Goal: Task Accomplishment & Management: Use online tool/utility

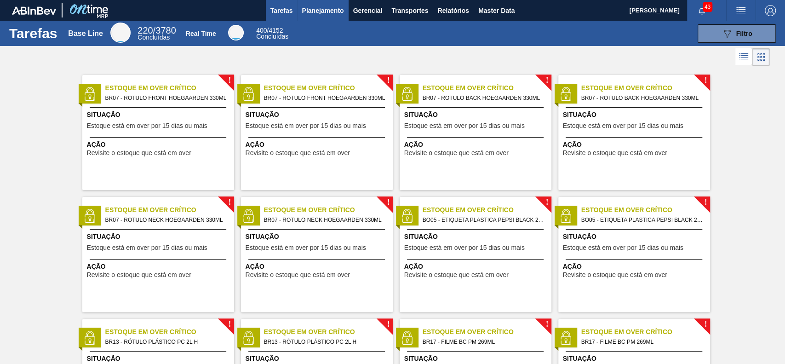
click at [322, 9] on span "Planejamento" at bounding box center [323, 10] width 42 height 11
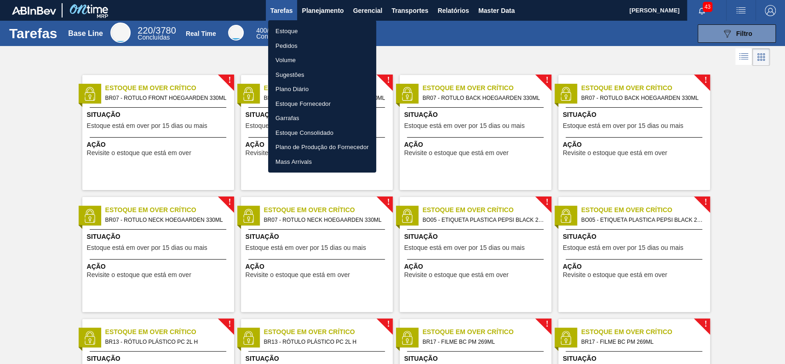
drag, startPoint x: 467, startPoint y: 6, endPoint x: 461, endPoint y: 18, distance: 13.6
click at [467, 7] on div at bounding box center [392, 182] width 785 height 364
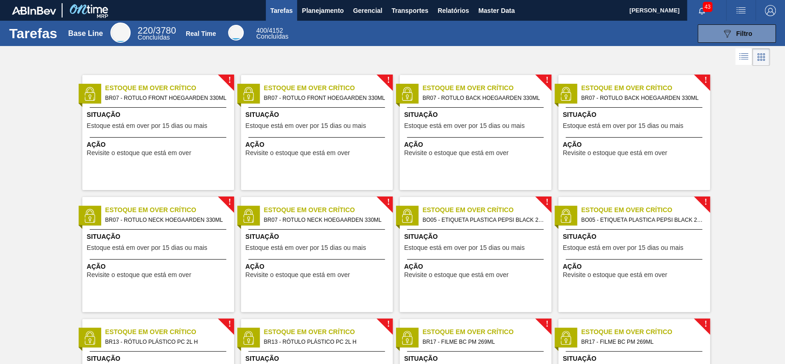
click at [460, 0] on body "Tarefas Planejamento Gerencial Transportes Relatórios Master Data GUSTAVO HENRI…" at bounding box center [392, 0] width 785 height 0
click at [459, 15] on span "Relatórios" at bounding box center [452, 10] width 31 height 11
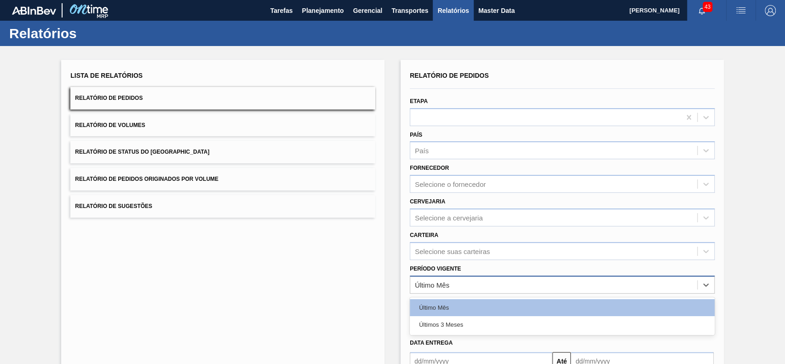
click at [477, 283] on div "Último Mês" at bounding box center [553, 284] width 287 height 13
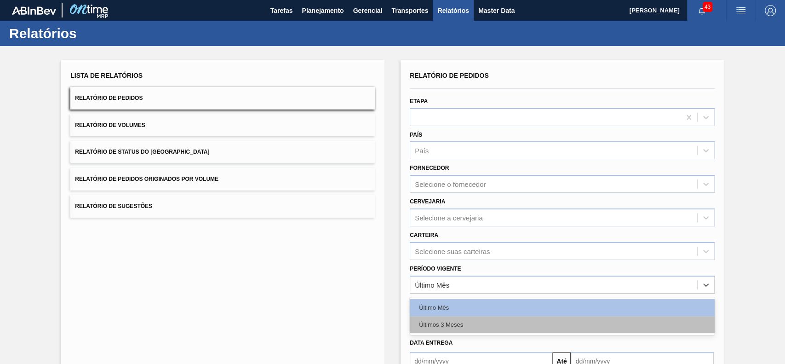
click at [477, 329] on div "Últimos 3 Meses" at bounding box center [562, 324] width 305 height 17
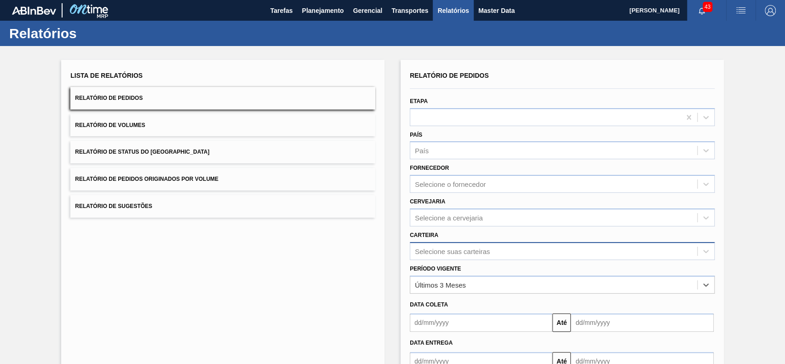
click at [470, 252] on div "Selecione suas carteiras" at bounding box center [562, 251] width 305 height 18
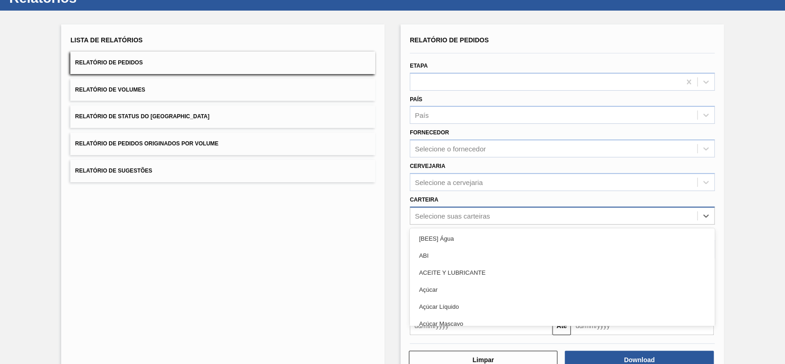
scroll to position [40, 0]
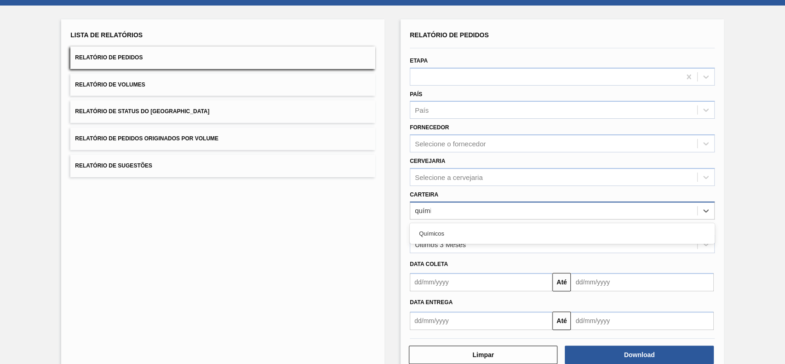
type input "químic"
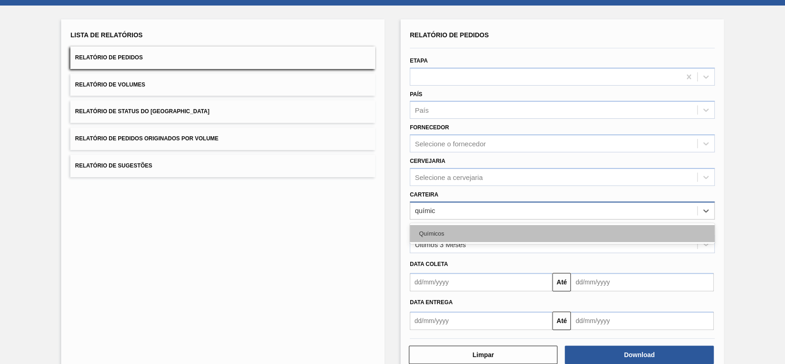
click at [486, 234] on div "Químicos" at bounding box center [562, 233] width 305 height 17
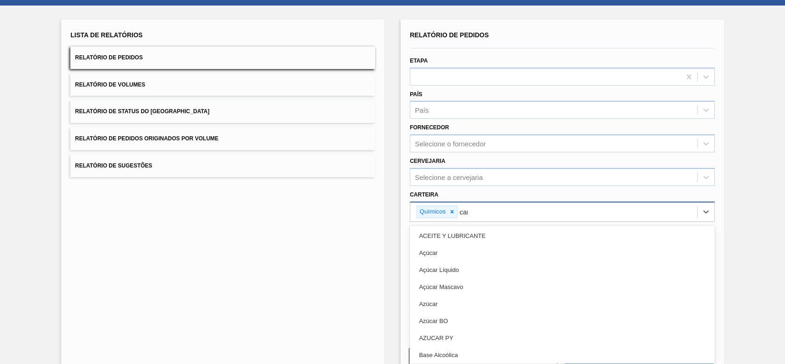
type input "carv"
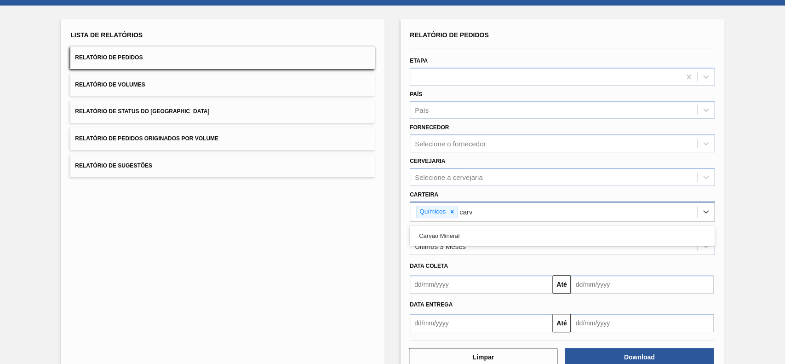
click at [486, 234] on div "Carvão Mineral" at bounding box center [562, 235] width 305 height 17
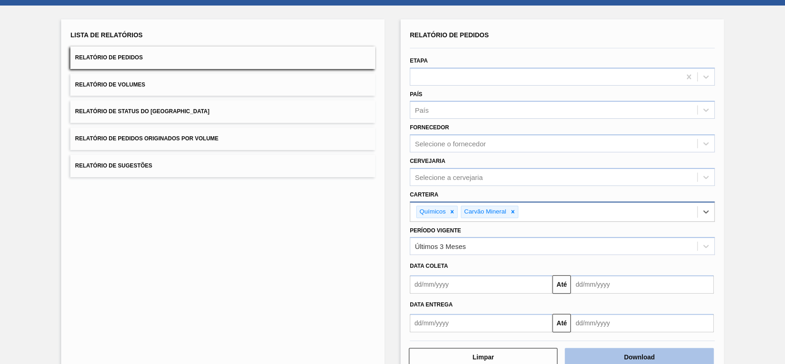
click at [581, 356] on button "Download" at bounding box center [638, 357] width 148 height 18
click at [222, 107] on button "Relatório de Status do Estoque" at bounding box center [222, 111] width 305 height 23
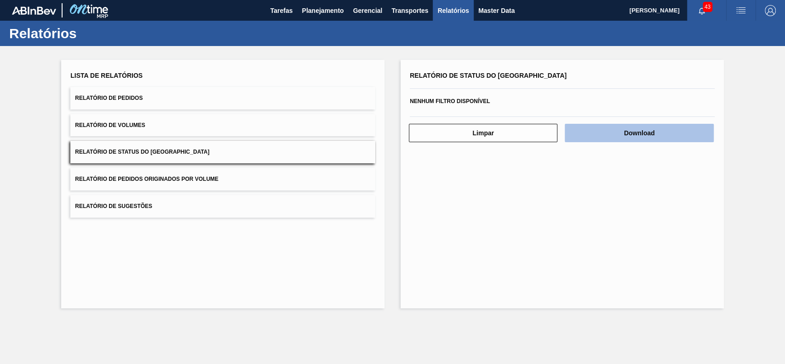
click at [626, 136] on button "Download" at bounding box center [638, 133] width 148 height 18
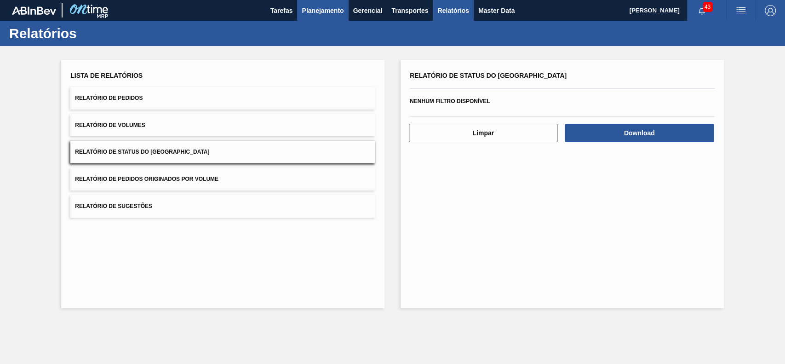
click at [315, 14] on span "Planejamento" at bounding box center [323, 10] width 42 height 11
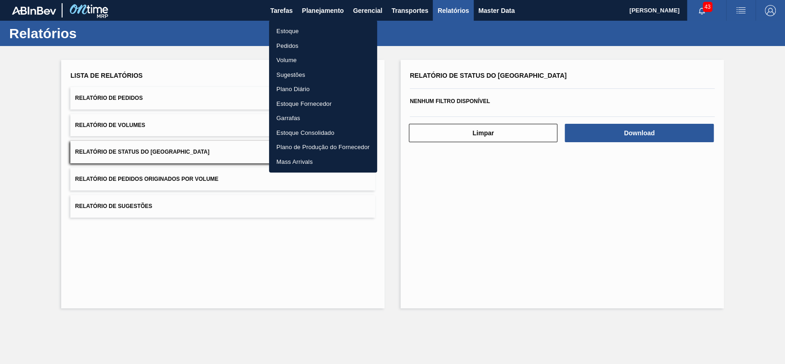
click at [308, 32] on li "Estoque" at bounding box center [323, 31] width 108 height 15
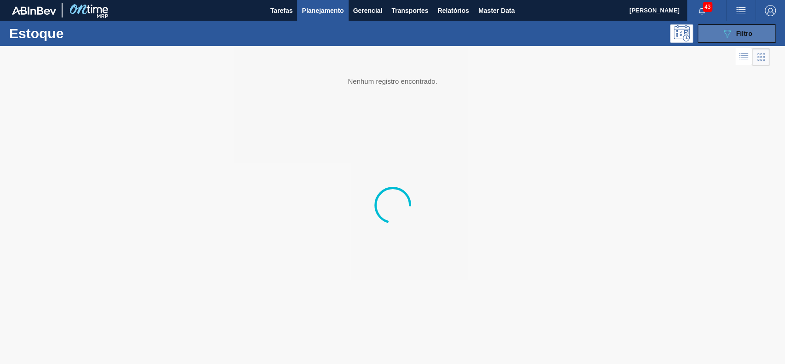
click at [747, 30] on span "Filtro" at bounding box center [744, 33] width 16 height 7
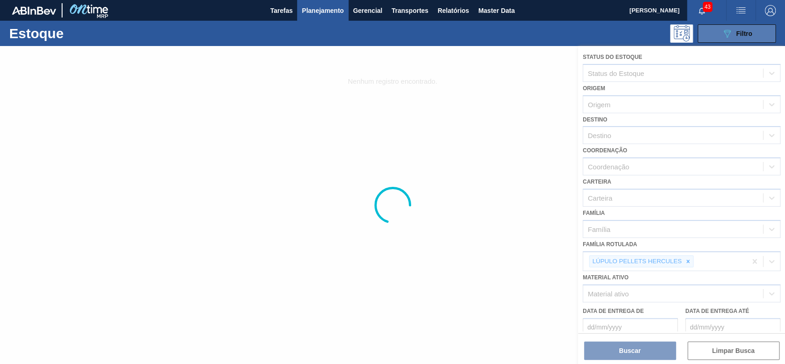
click at [740, 32] on span "Filtro" at bounding box center [744, 33] width 16 height 7
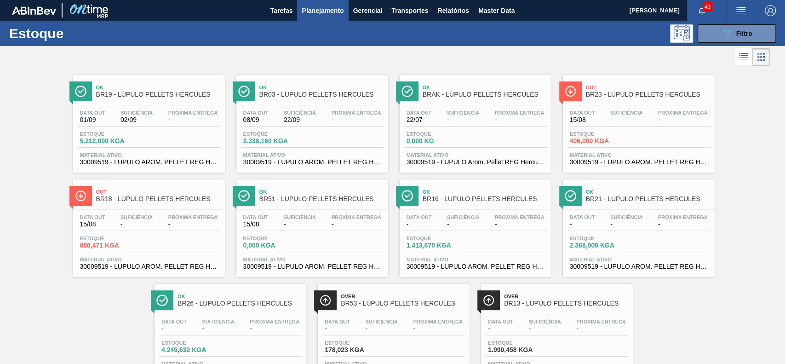
click at [718, 42] on button "089F7B8B-B2A5-4AFE-B5C0-19BA573D28AC Filtro" at bounding box center [736, 33] width 78 height 18
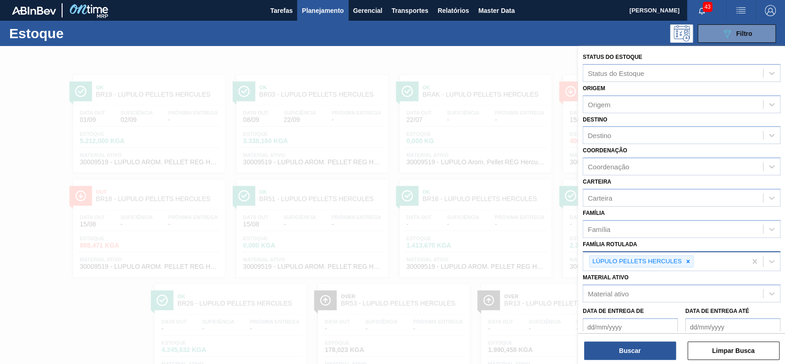
click at [690, 259] on icon at bounding box center [687, 261] width 6 height 6
paste Rotulada "30003637"
type Rotulada "30003637"
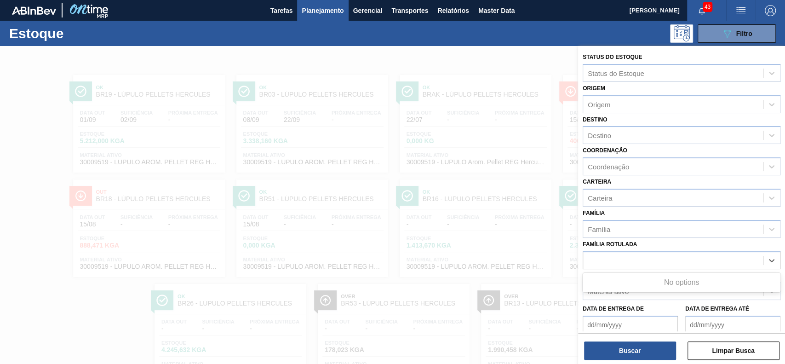
click at [685, 248] on div "Família Rotulada option LÚPULO PELLETS HERCULES, deselected. Use Up and Down to…" at bounding box center [681, 253] width 198 height 31
click at [651, 288] on div "Material ativo" at bounding box center [673, 291] width 180 height 13
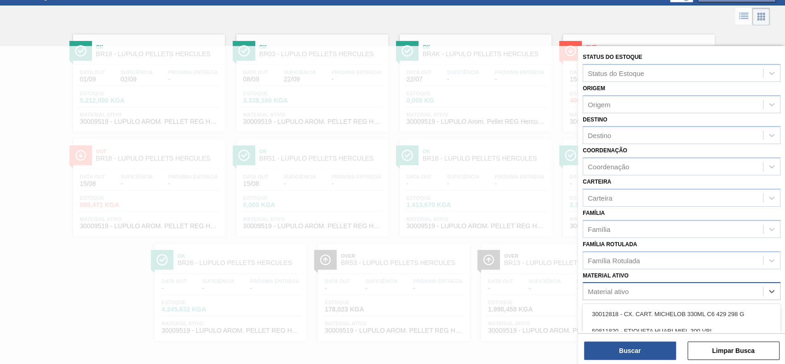
paste ativo "30003637"
type ativo "30003637"
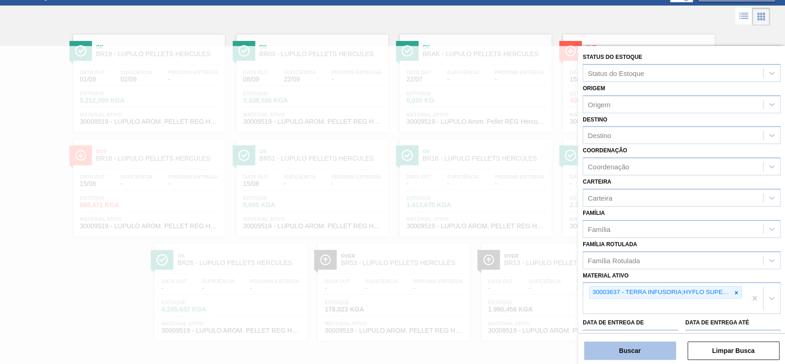
click at [666, 348] on button "Buscar" at bounding box center [630, 350] width 92 height 18
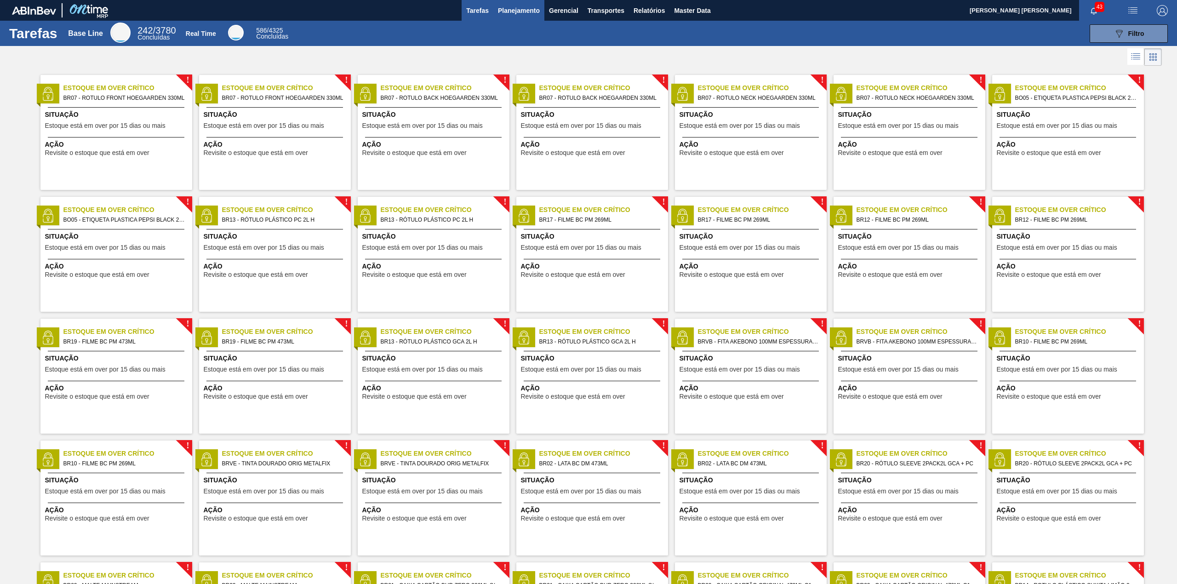
click at [503, 12] on span "Planejamento" at bounding box center [519, 10] width 42 height 11
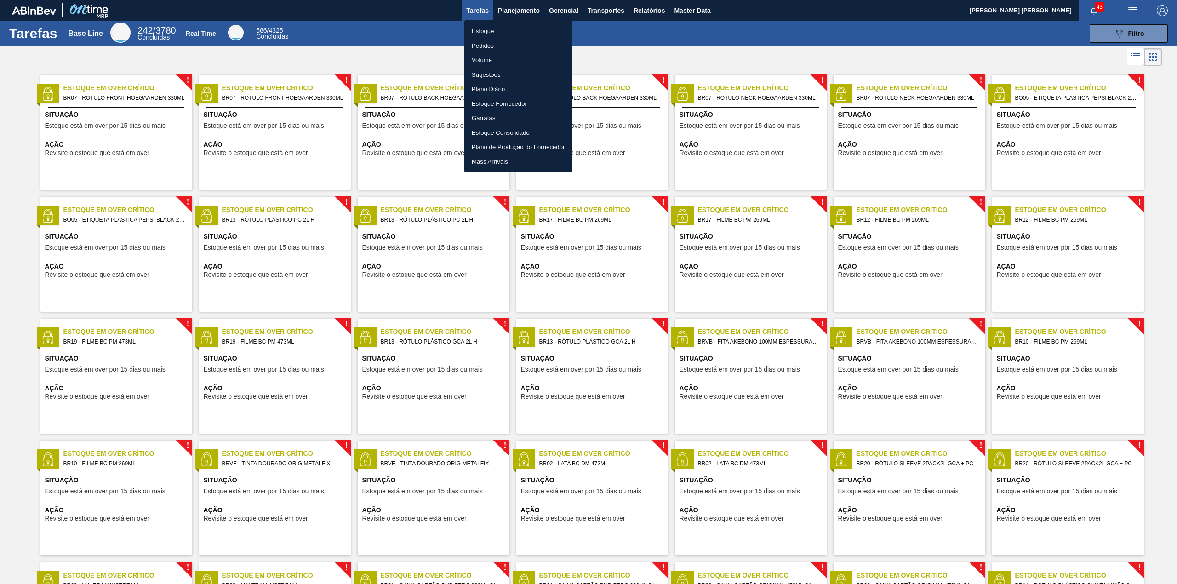
click at [504, 35] on li "Estoque" at bounding box center [518, 31] width 108 height 15
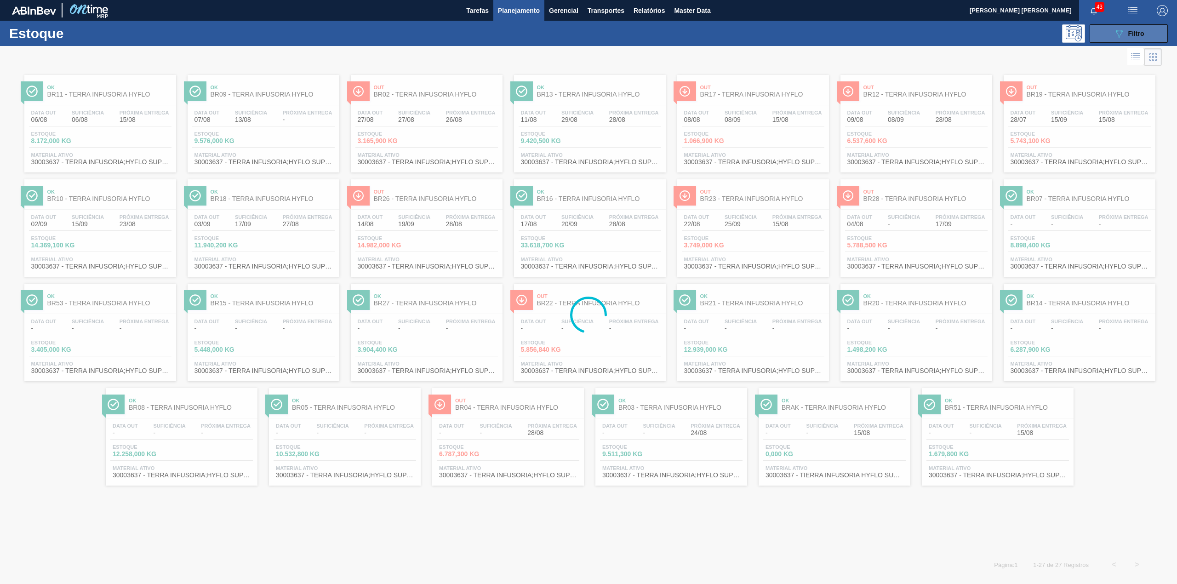
click at [1117, 37] on icon "089F7B8B-B2A5-4AFE-B5C0-19BA573D28AC" at bounding box center [1118, 33] width 11 height 11
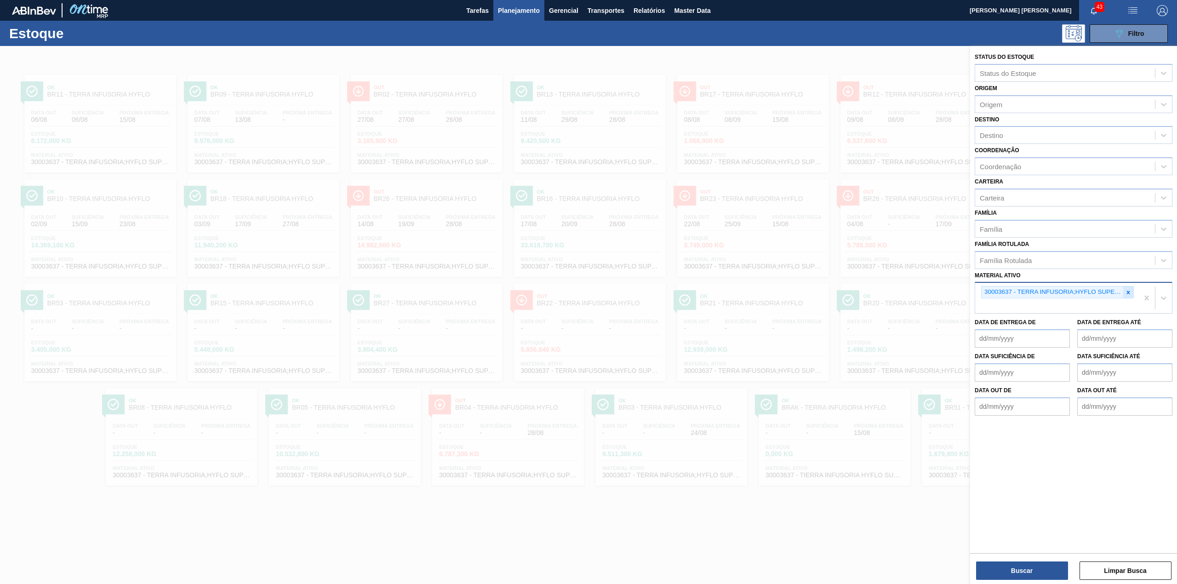
click at [1128, 292] on icon at bounding box center [1128, 292] width 6 height 6
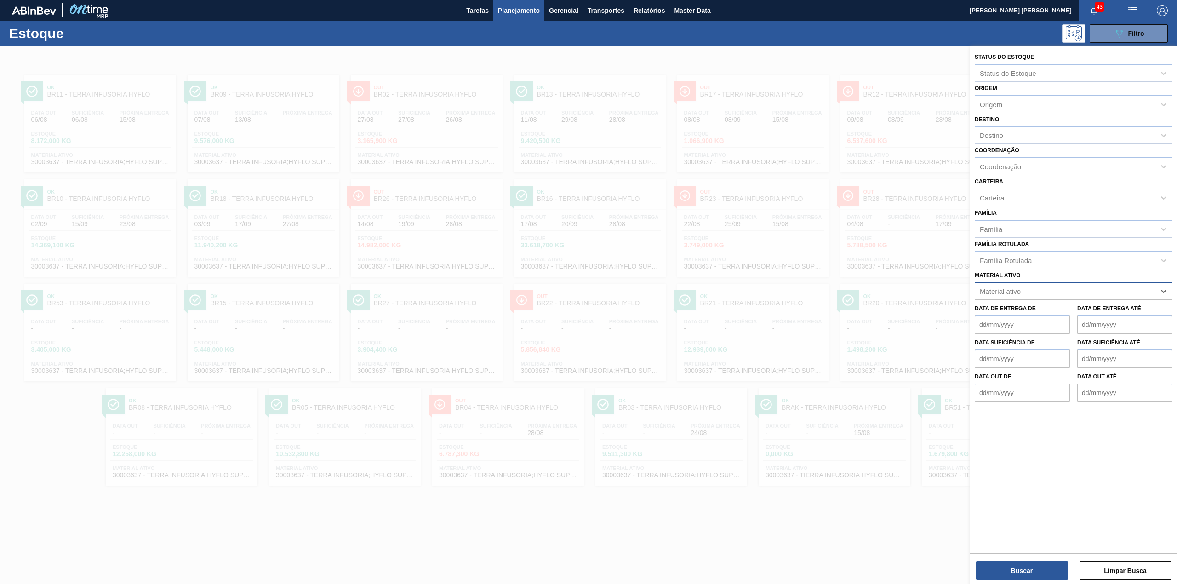
paste ativo "30003637"
type ativo "30003637"
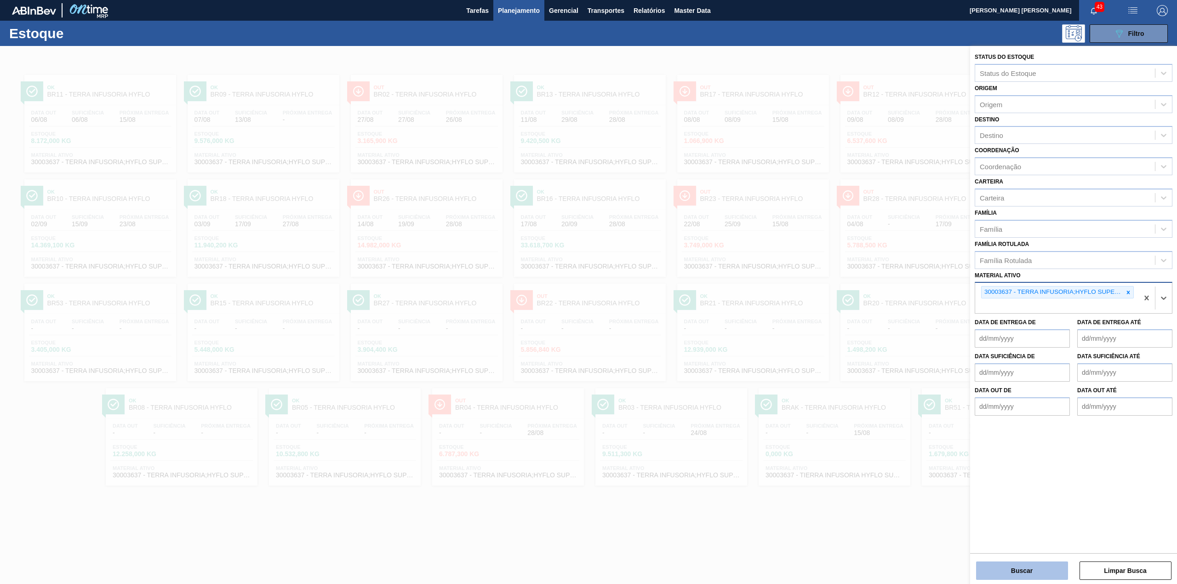
click at [1027, 577] on button "Buscar" at bounding box center [1022, 570] width 92 height 18
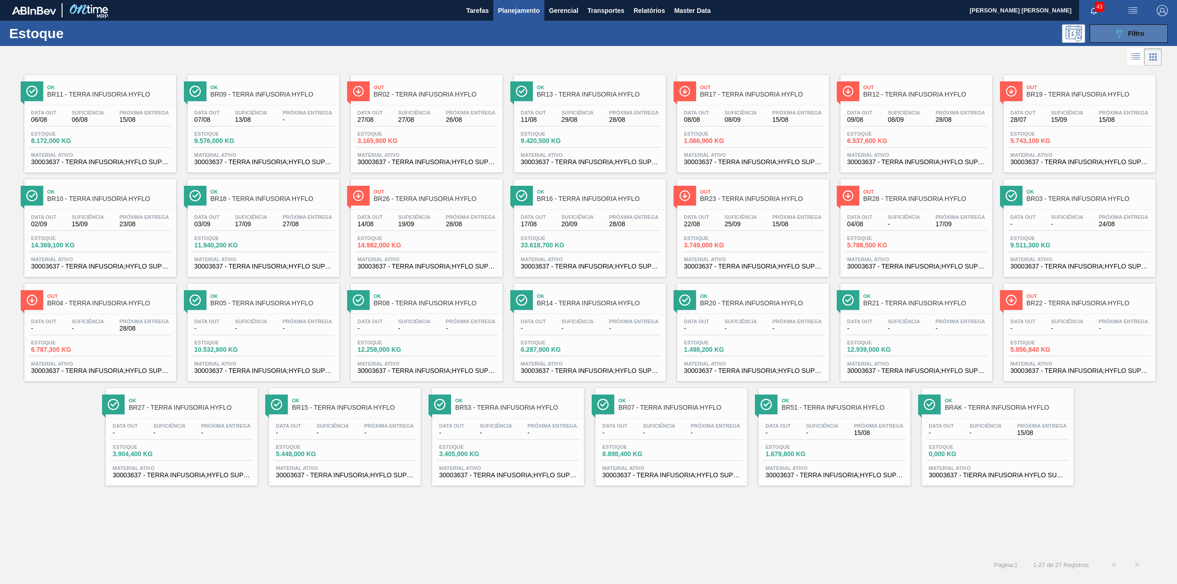
click at [1099, 31] on button "089F7B8B-B2A5-4AFE-B5C0-19BA573D28AC Filtro" at bounding box center [1128, 33] width 78 height 18
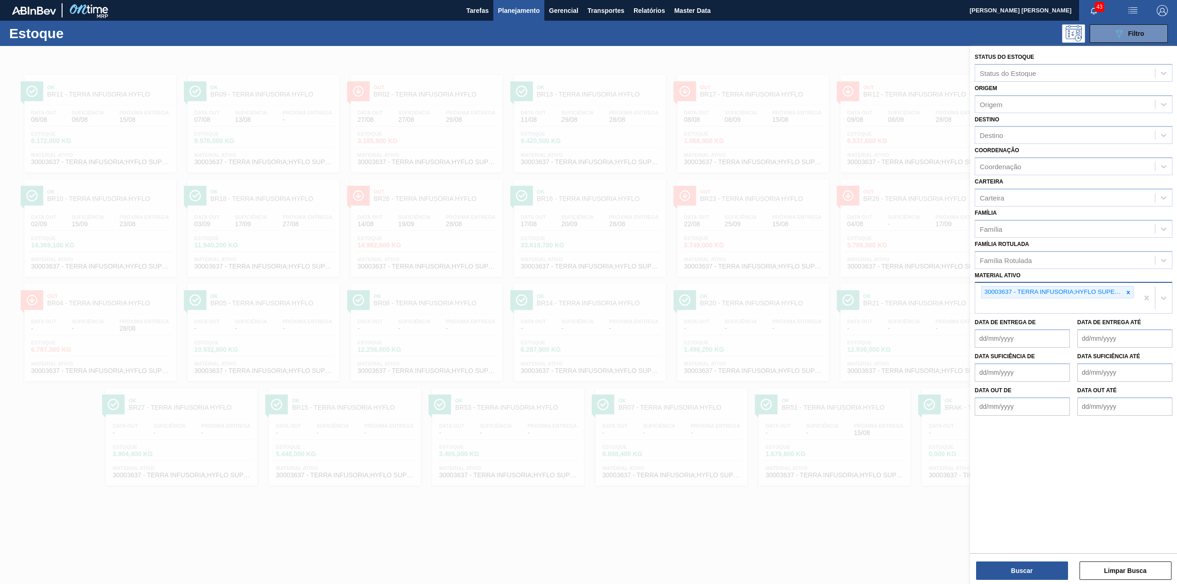
click at [1130, 289] on icon at bounding box center [1128, 292] width 6 height 6
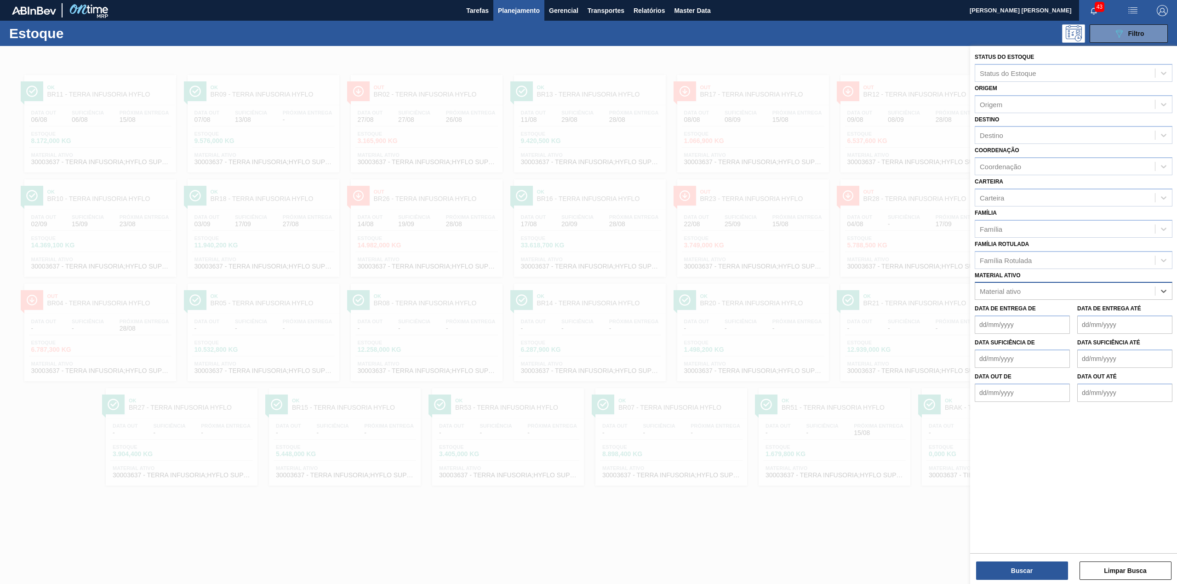
paste ativo "30009305"
type ativo "30009305"
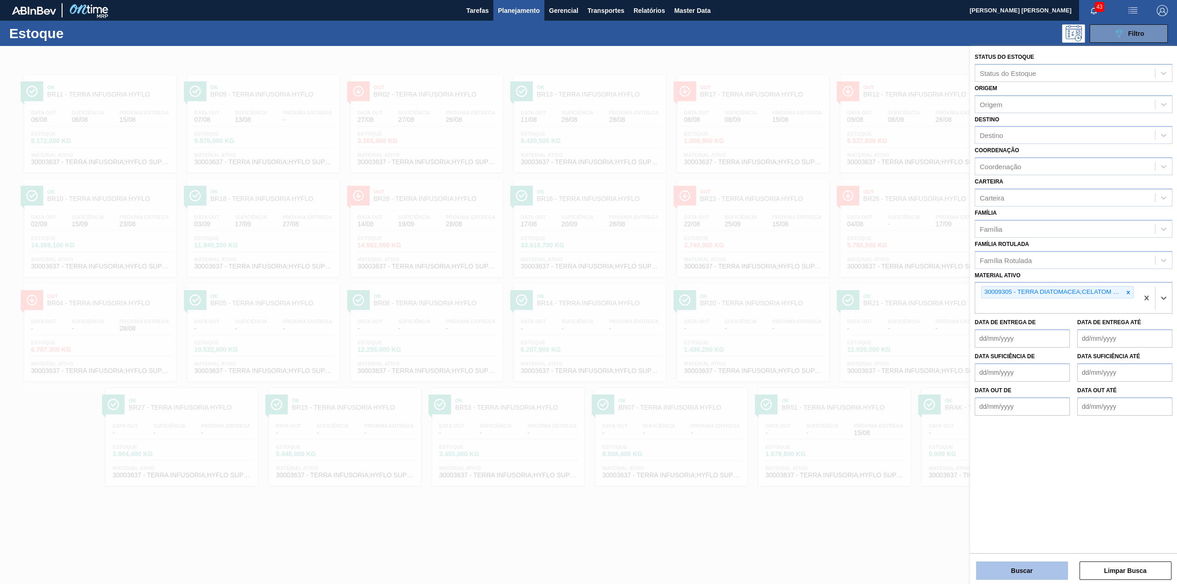
click at [1017, 565] on button "Buscar" at bounding box center [1022, 570] width 92 height 18
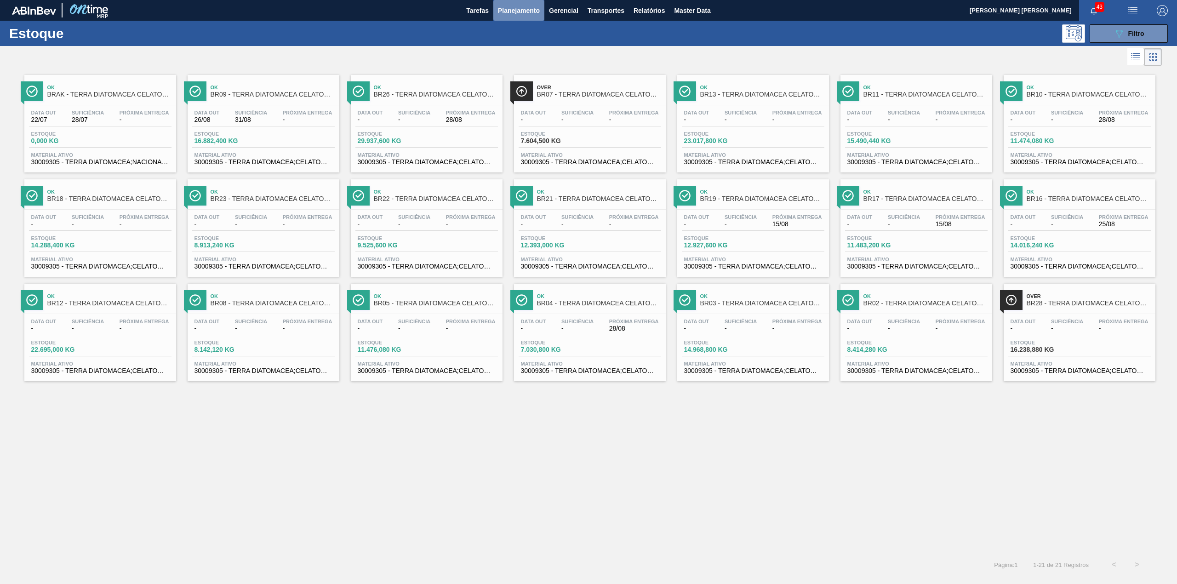
click at [509, 6] on span "Planejamento" at bounding box center [519, 10] width 42 height 11
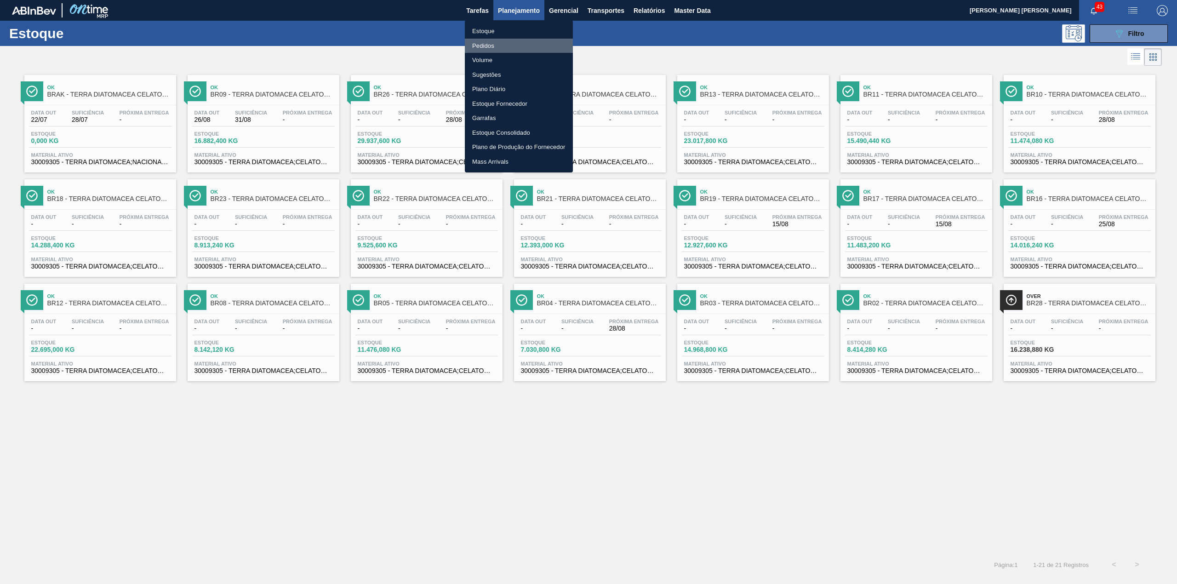
click at [509, 48] on li "Pedidos" at bounding box center [519, 46] width 108 height 15
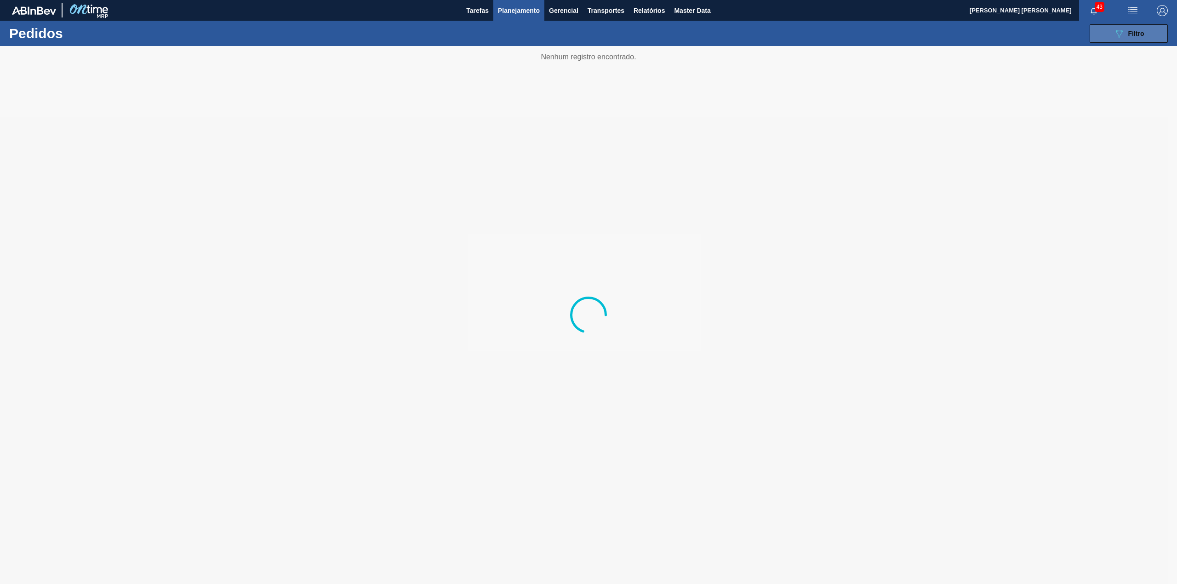
click at [1097, 29] on button "089F7B8B-B2A5-4AFE-B5C0-19BA573D28AC Filtro" at bounding box center [1128, 33] width 78 height 18
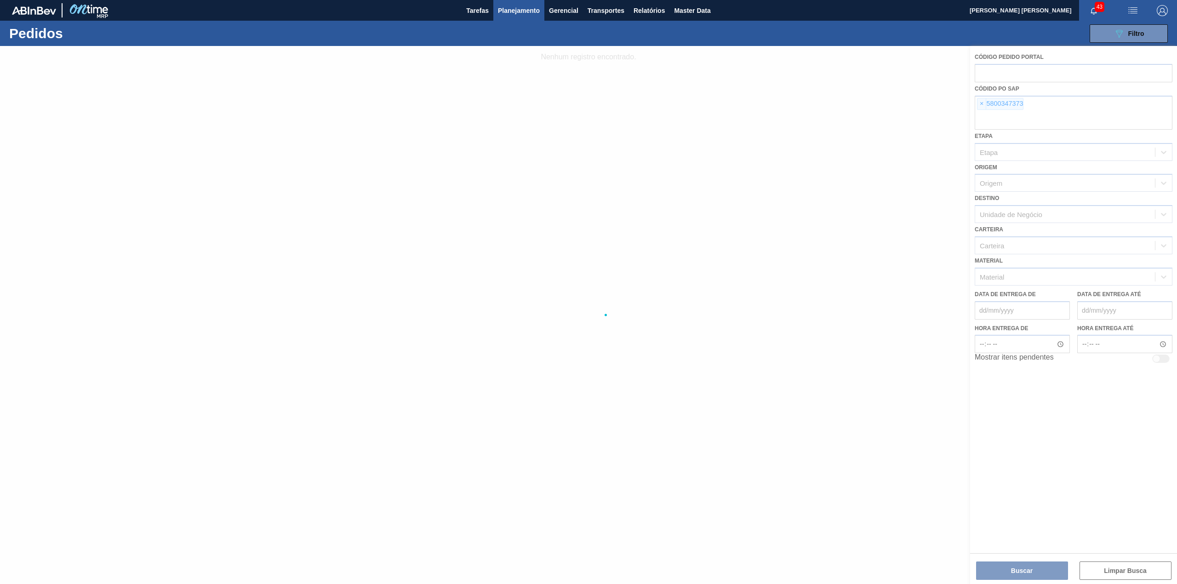
click at [979, 107] on div at bounding box center [588, 315] width 1177 height 538
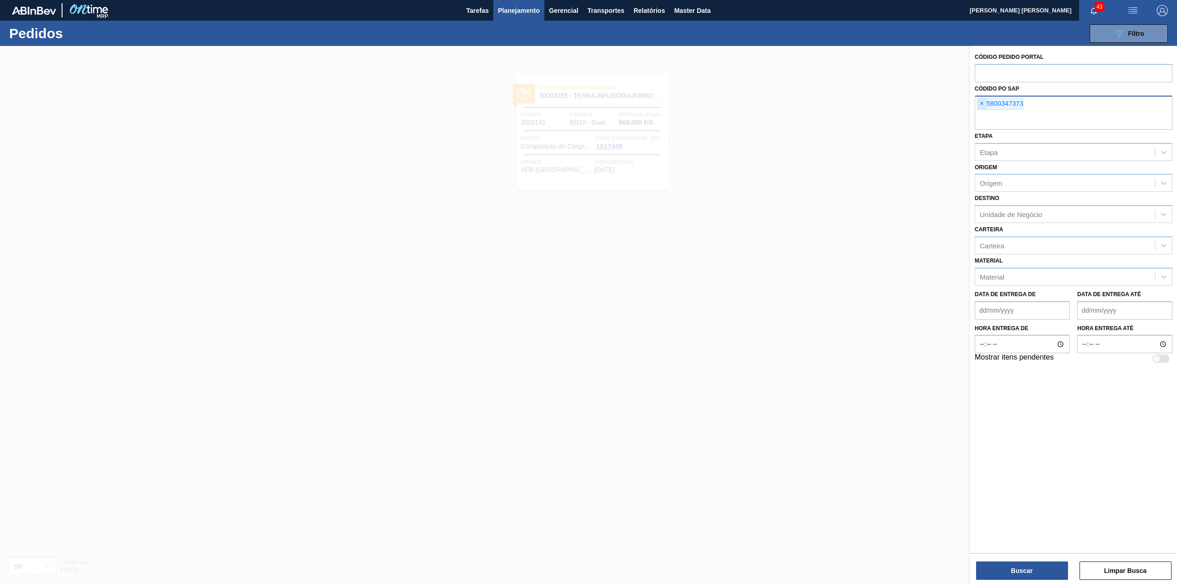
click at [979, 104] on span "×" at bounding box center [981, 103] width 9 height 11
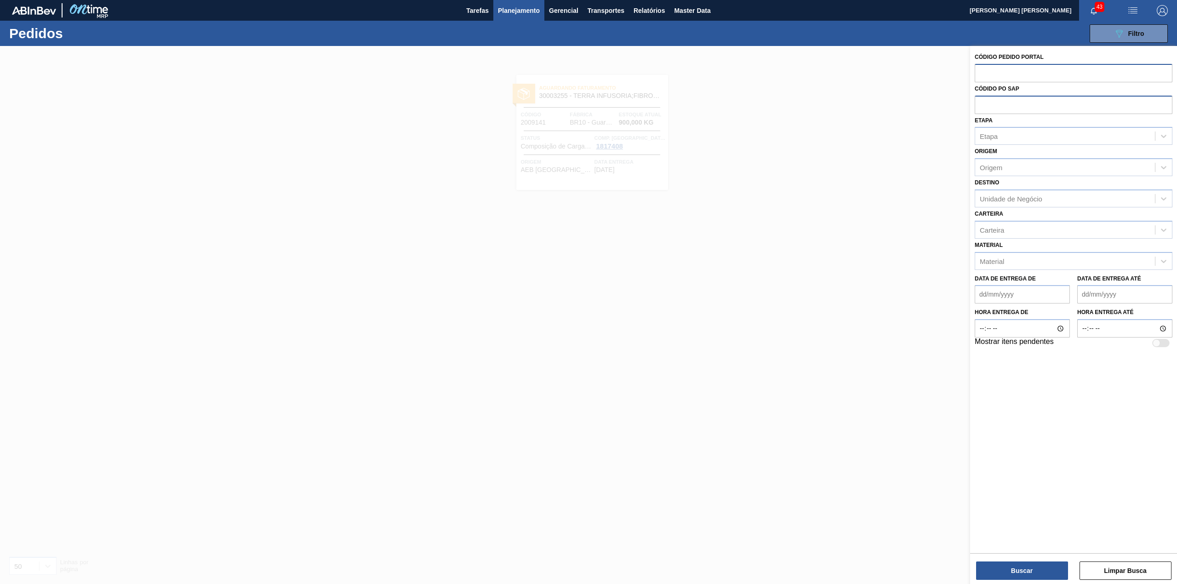
click at [1004, 74] on input "text" at bounding box center [1074, 72] width 198 height 17
paste input "text"
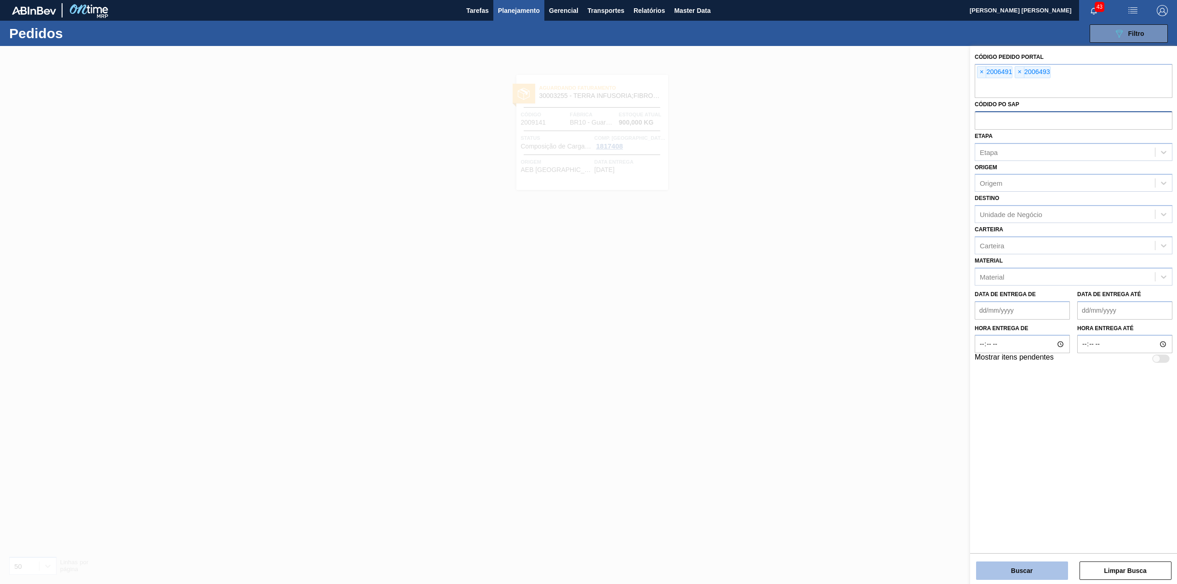
click at [1035, 571] on button "Buscar" at bounding box center [1022, 570] width 92 height 18
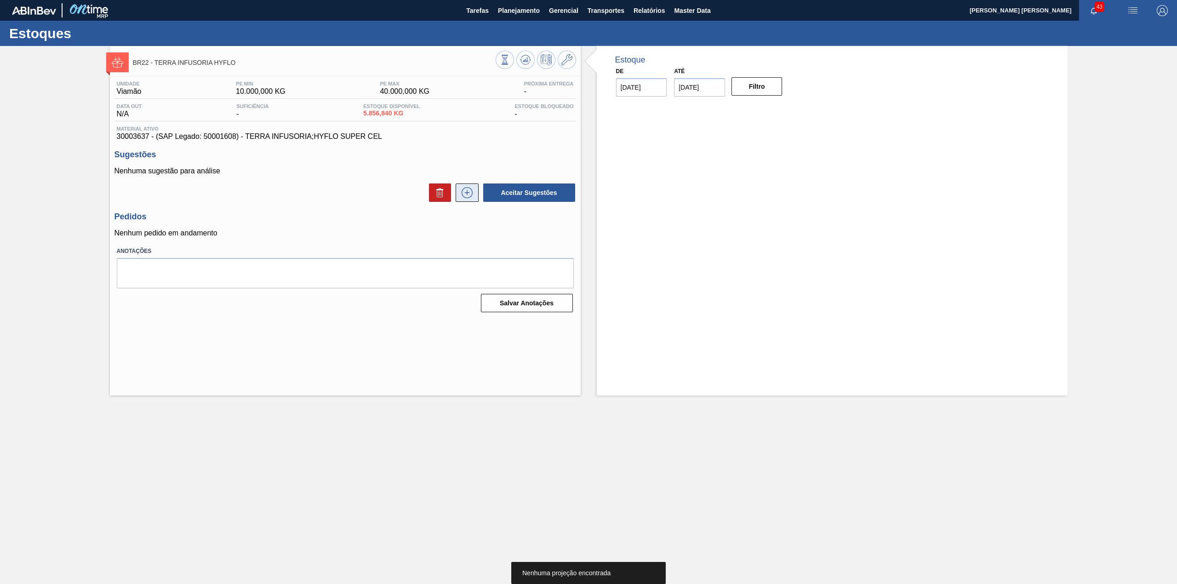
click at [469, 193] on icon at bounding box center [466, 192] width 5 height 0
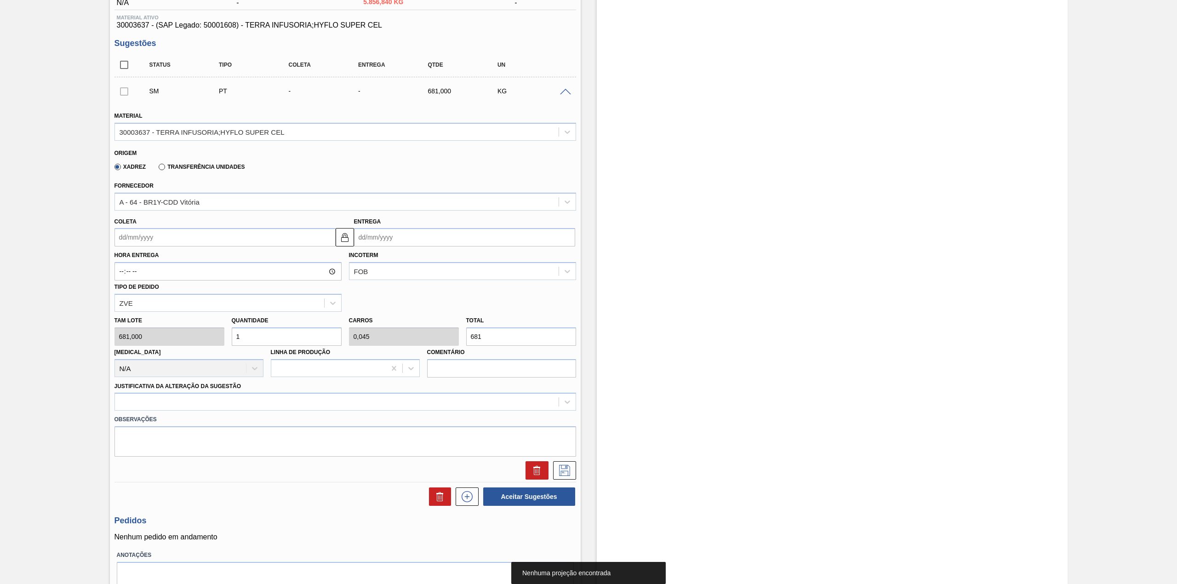
scroll to position [122, 0]
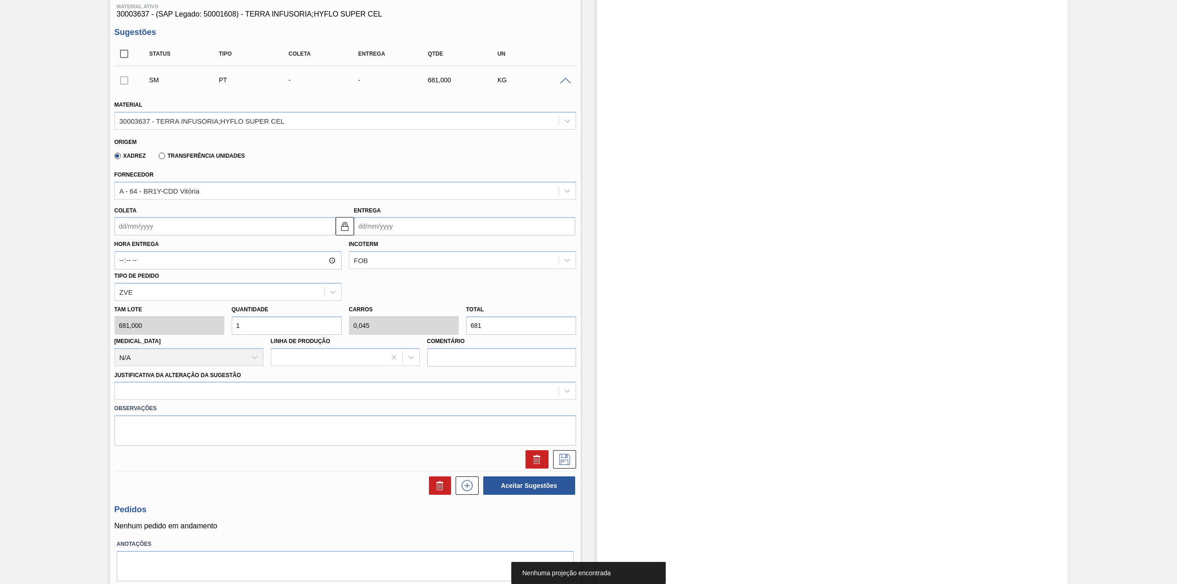
click at [161, 227] on input "Coleta" at bounding box center [224, 226] width 221 height 18
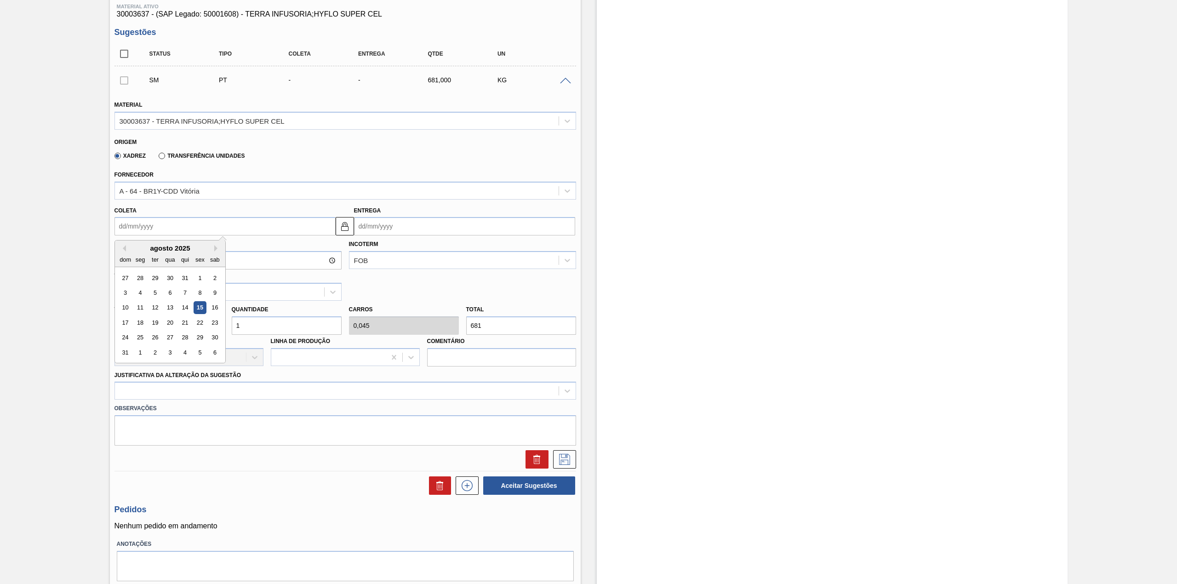
click at [139, 251] on div "agosto 2025" at bounding box center [170, 248] width 110 height 8
click at [144, 317] on div "18" at bounding box center [140, 322] width 12 height 12
type input "18/08/2025"
type input "23/08/2025"
click at [261, 332] on input "1" at bounding box center [287, 325] width 110 height 18
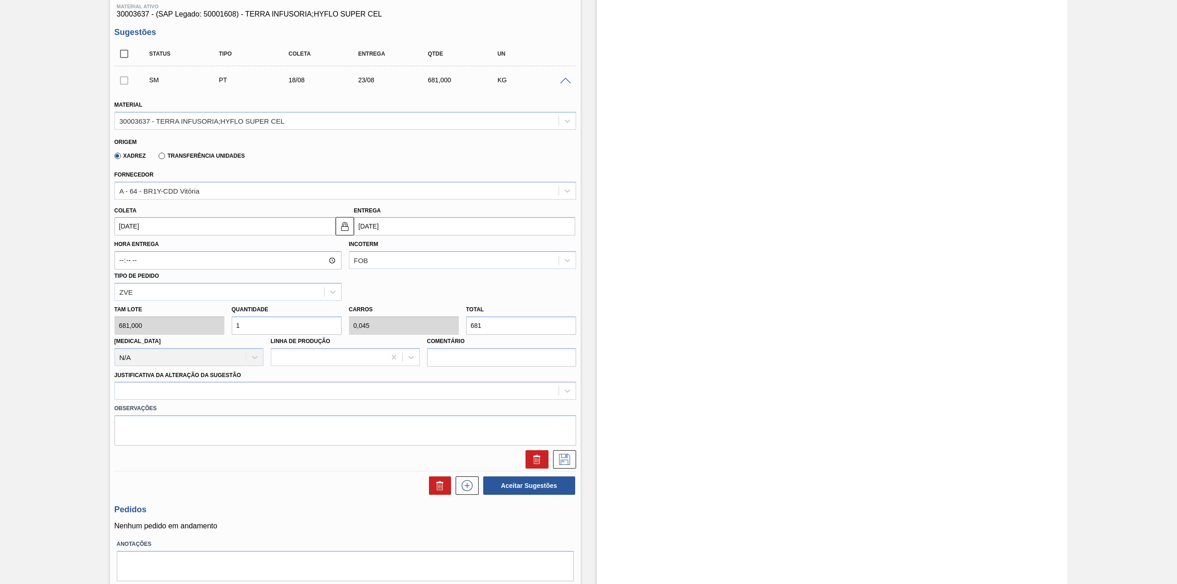
type input "12"
type input "0,545"
type input "8.172"
type input "12"
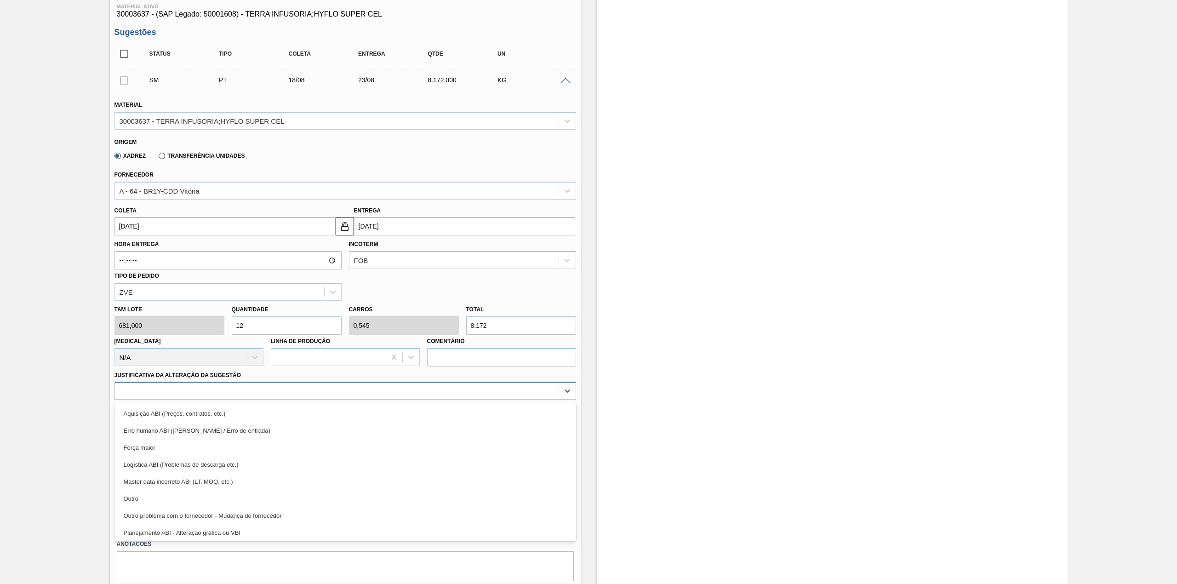
click at [273, 396] on div at bounding box center [337, 390] width 444 height 13
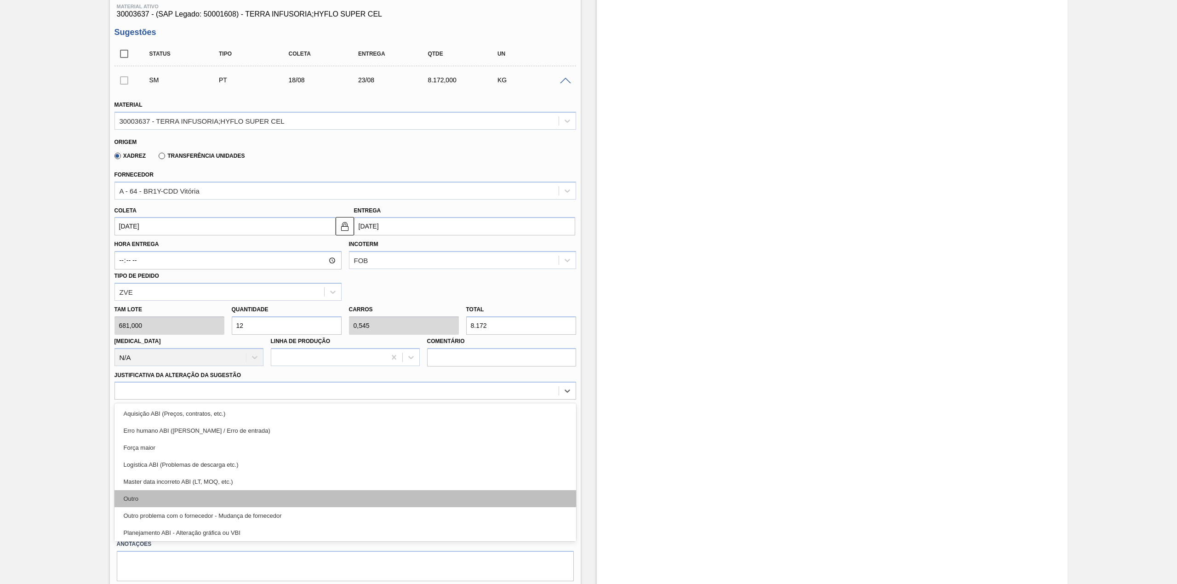
click at [154, 496] on div "Outro" at bounding box center [345, 498] width 462 height 17
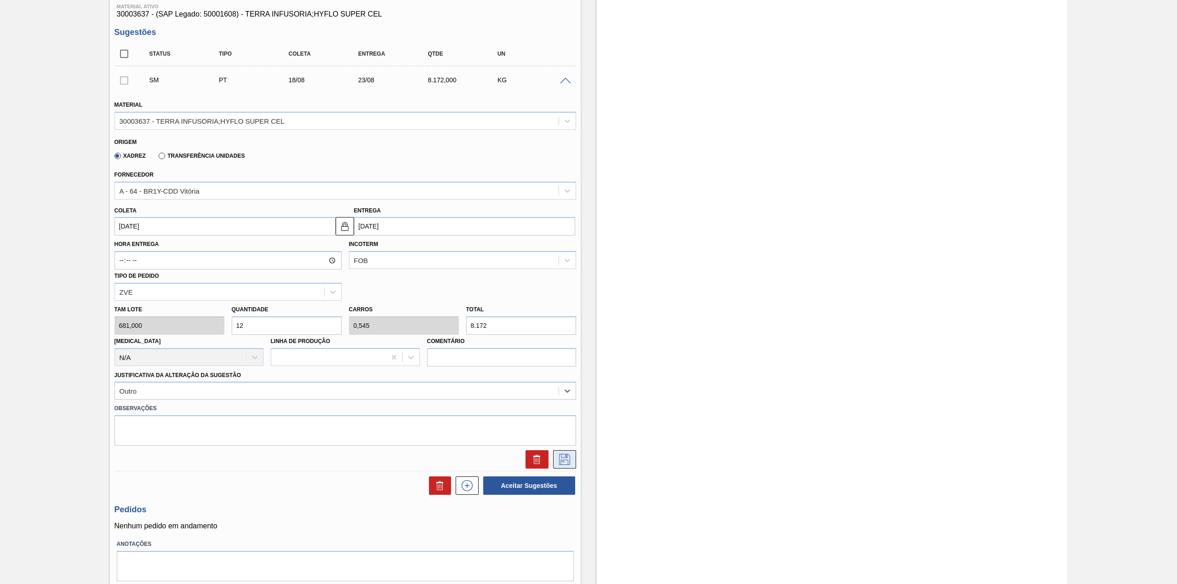
click at [573, 462] on button at bounding box center [564, 459] width 23 height 18
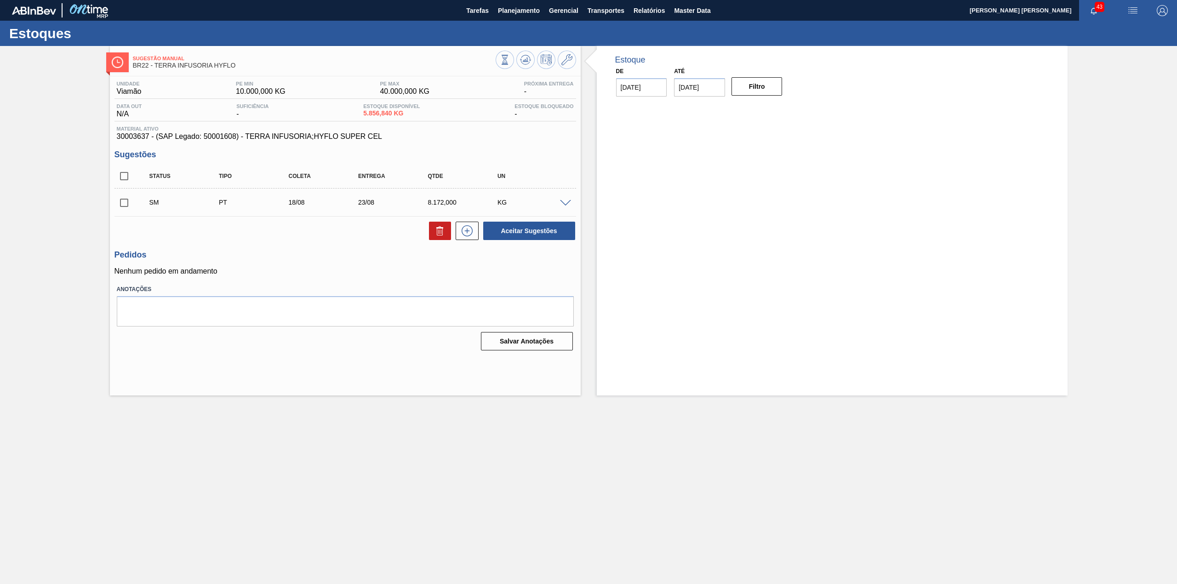
scroll to position [0, 0]
click at [125, 203] on input "checkbox" at bounding box center [123, 202] width 19 height 19
click at [503, 224] on button "Aceitar Sugestões" at bounding box center [529, 231] width 92 height 18
checkbox input "false"
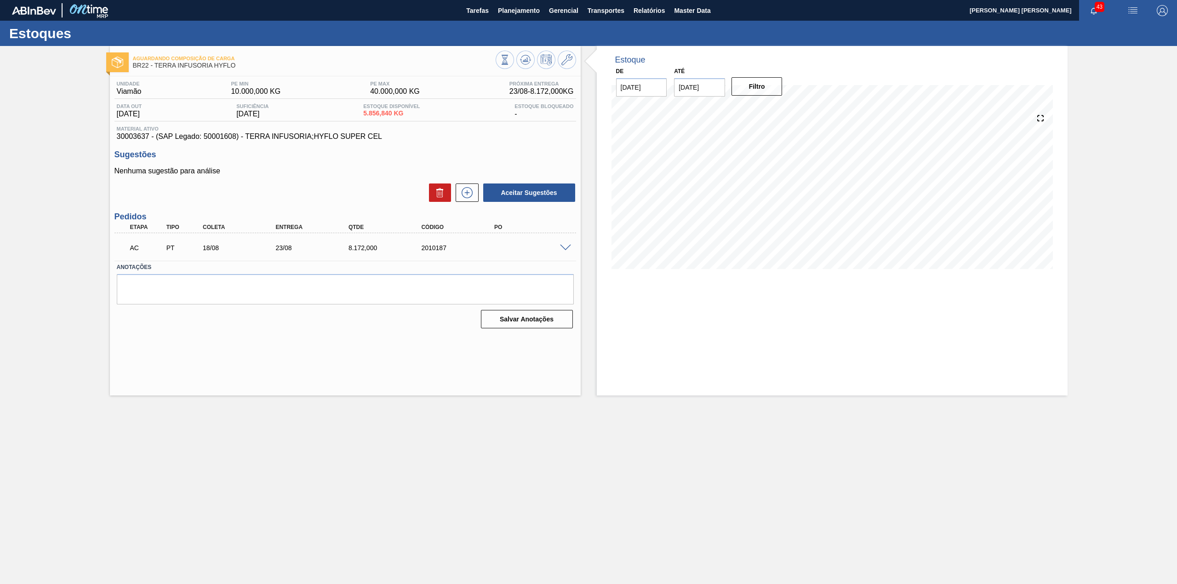
click at [568, 245] on span at bounding box center [565, 248] width 11 height 7
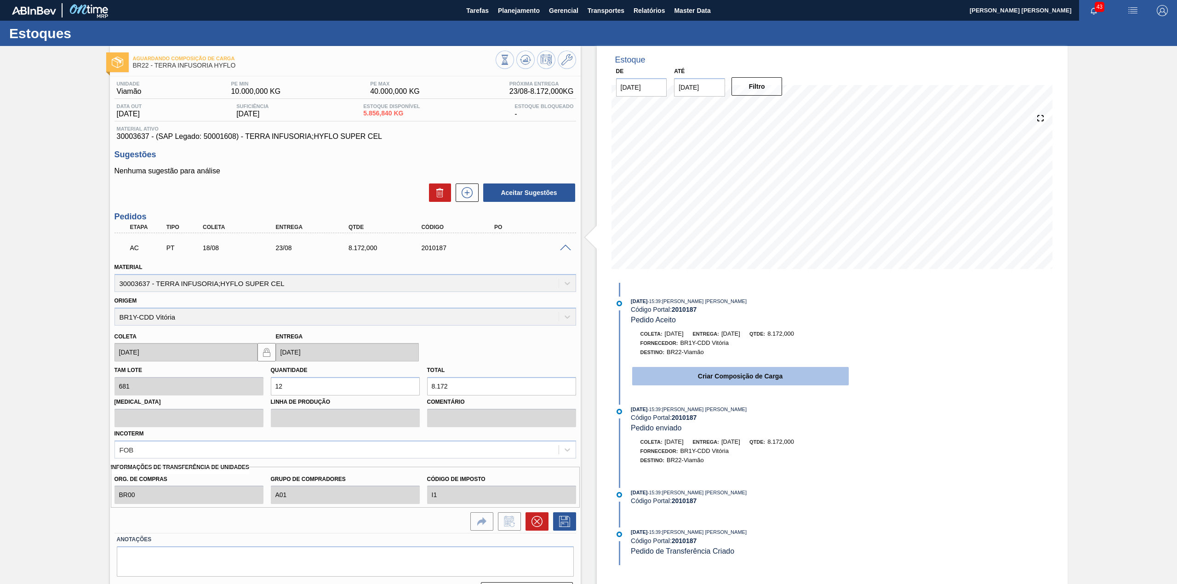
click at [707, 377] on button "Criar Composição de Carga" at bounding box center [740, 376] width 217 height 18
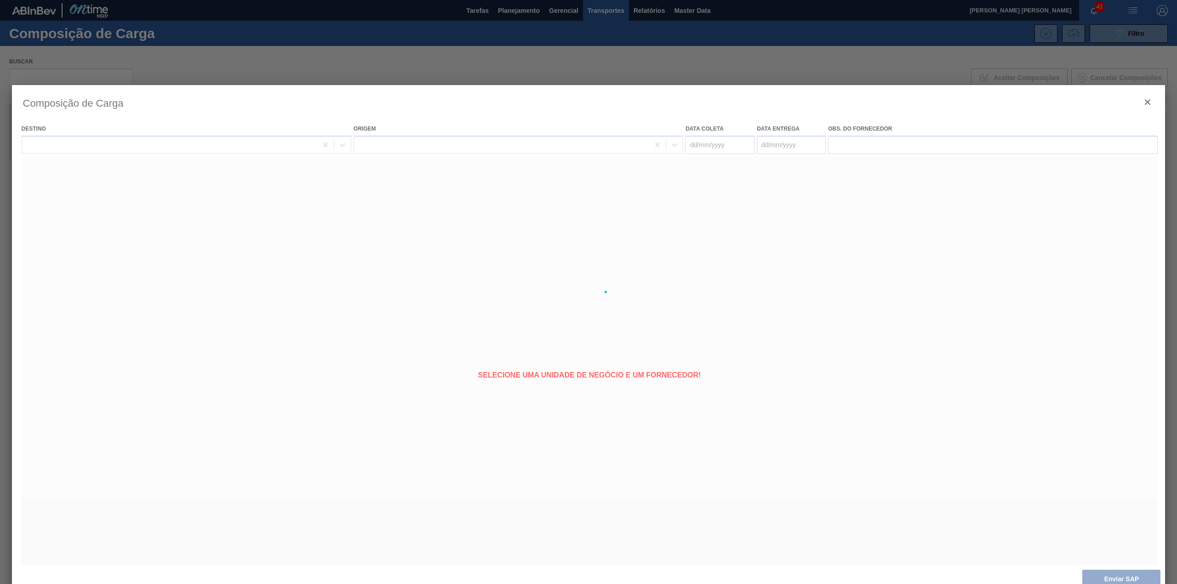
type coleta "18/08/2025"
type entrega "23/08/2025"
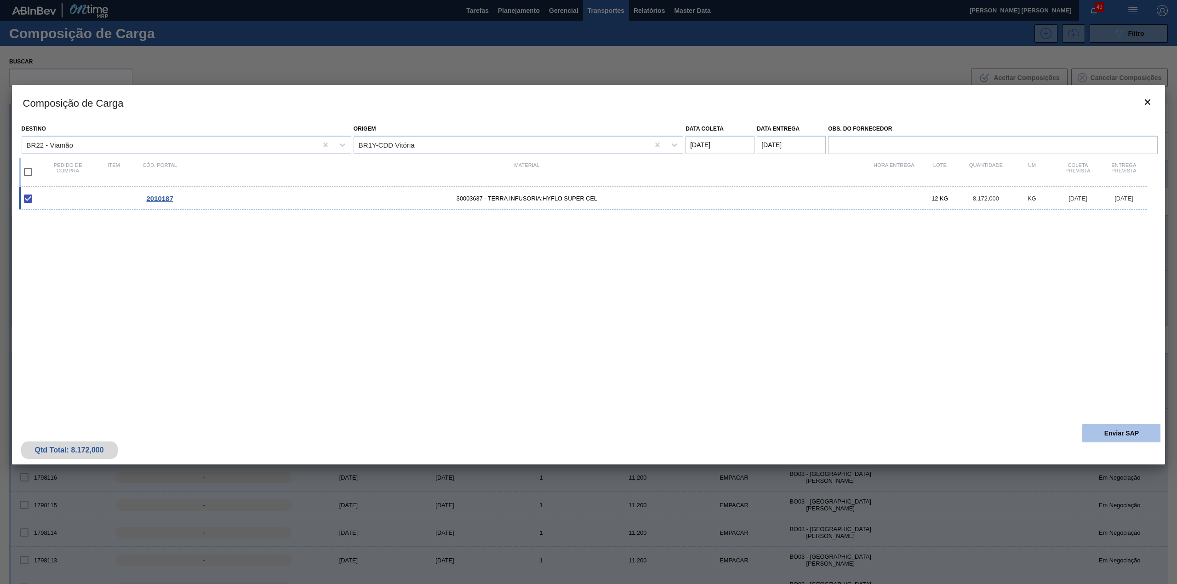
click at [1110, 434] on button "Enviar SAP" at bounding box center [1121, 433] width 78 height 18
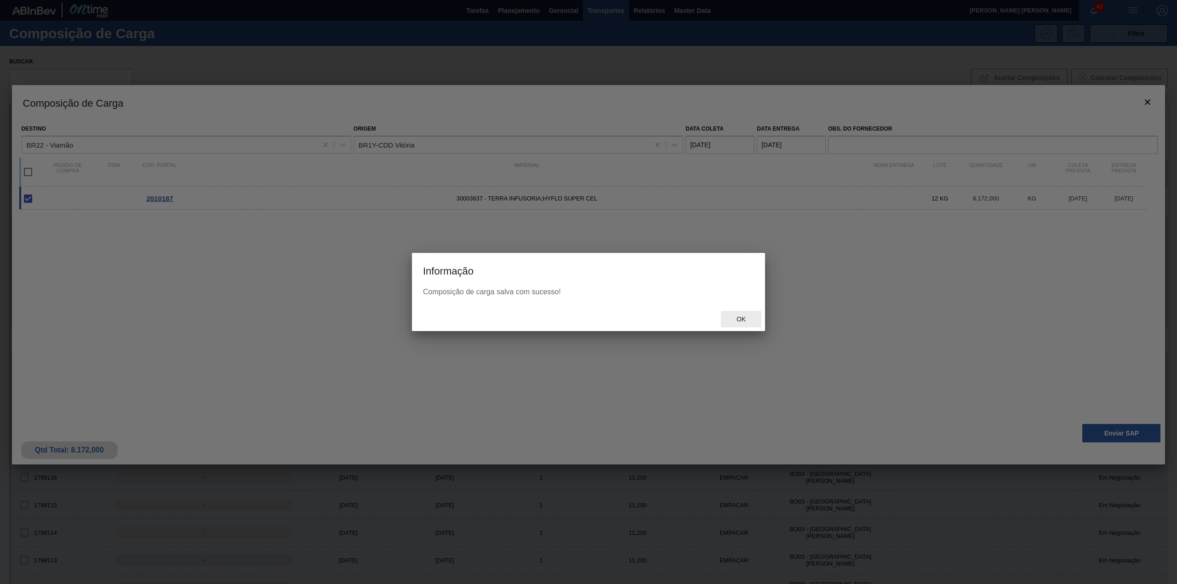
click at [740, 314] on div "Ok" at bounding box center [741, 319] width 40 height 17
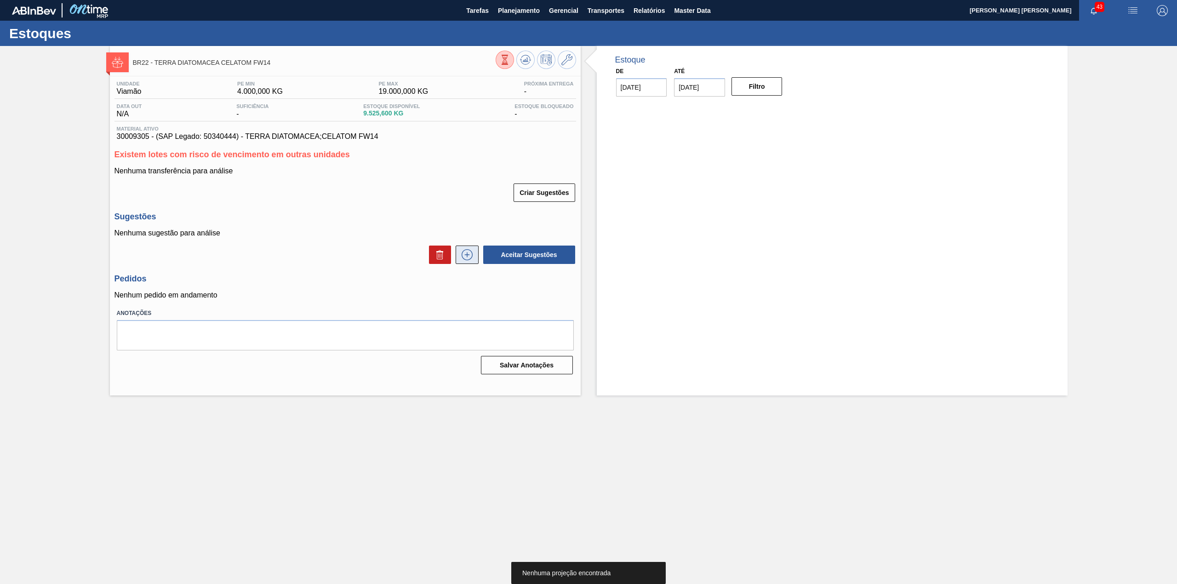
click at [472, 255] on icon at bounding box center [467, 254] width 11 height 11
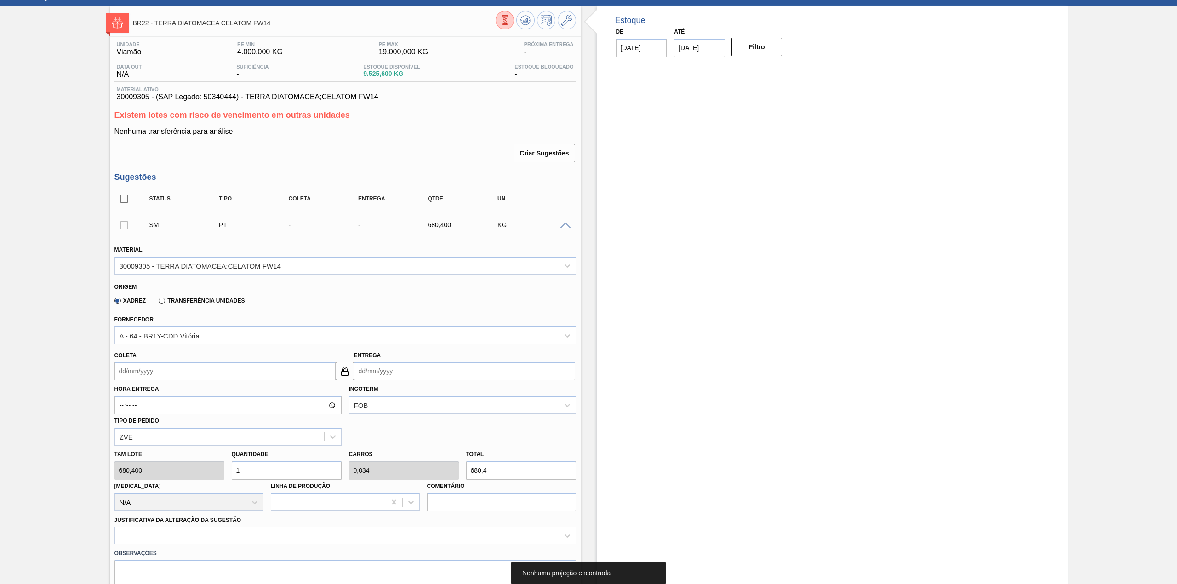
scroll to position [61, 0]
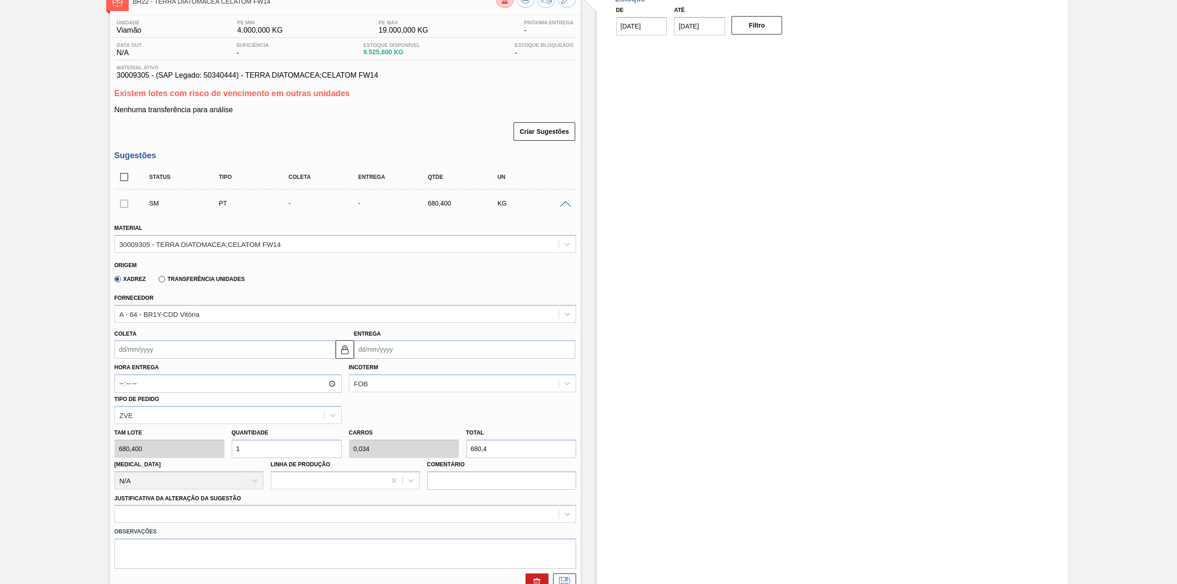
click at [227, 359] on div "Hora Entrega Incoterm FOB Tipo de pedido ZVE" at bounding box center [345, 391] width 469 height 65
click at [220, 353] on input "Coleta" at bounding box center [224, 349] width 221 height 18
click at [142, 370] on div "agosto 2025" at bounding box center [170, 371] width 110 height 8
click at [139, 445] on div "18" at bounding box center [140, 445] width 12 height 12
type input "18/08/2025"
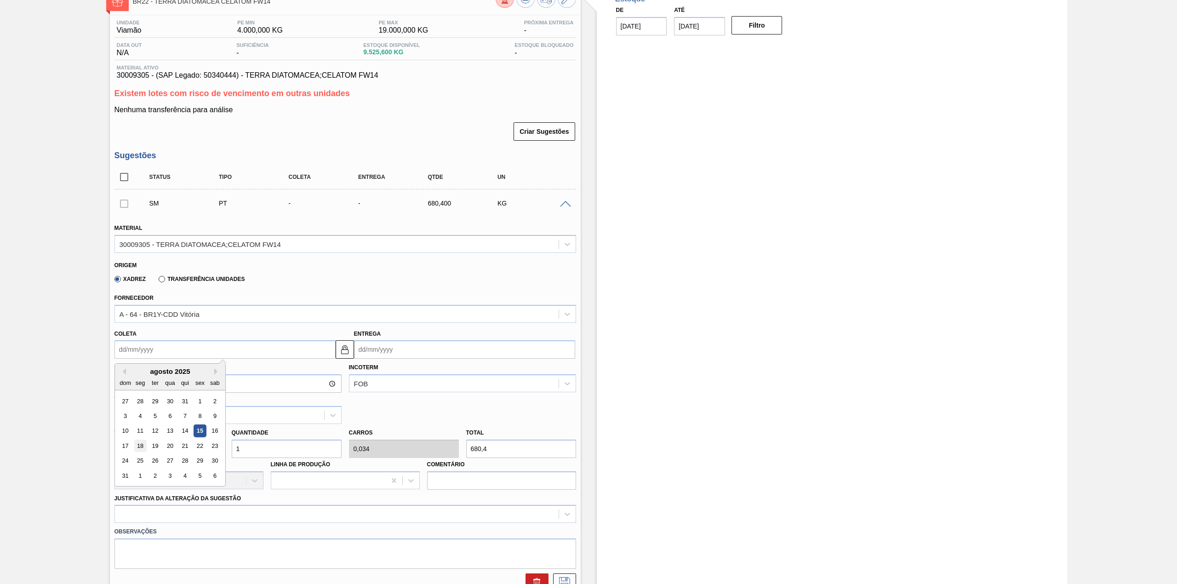
type input "23/08/2025"
click at [251, 448] on input "1" at bounding box center [287, 448] width 110 height 18
type input "12"
type input "0,408"
type input "8.164,8"
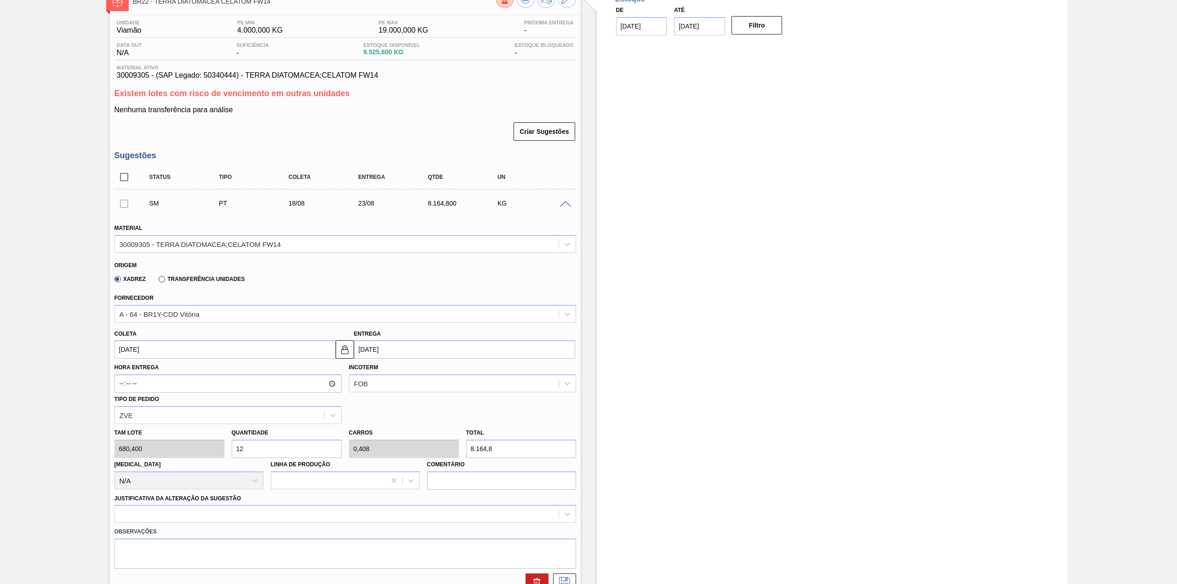
type input "12"
click at [168, 346] on input "18/08/2025" at bounding box center [224, 349] width 221 height 18
click at [157, 442] on div "19" at bounding box center [154, 445] width 12 height 12
type input "19/08/2025"
type input "[DATE]"
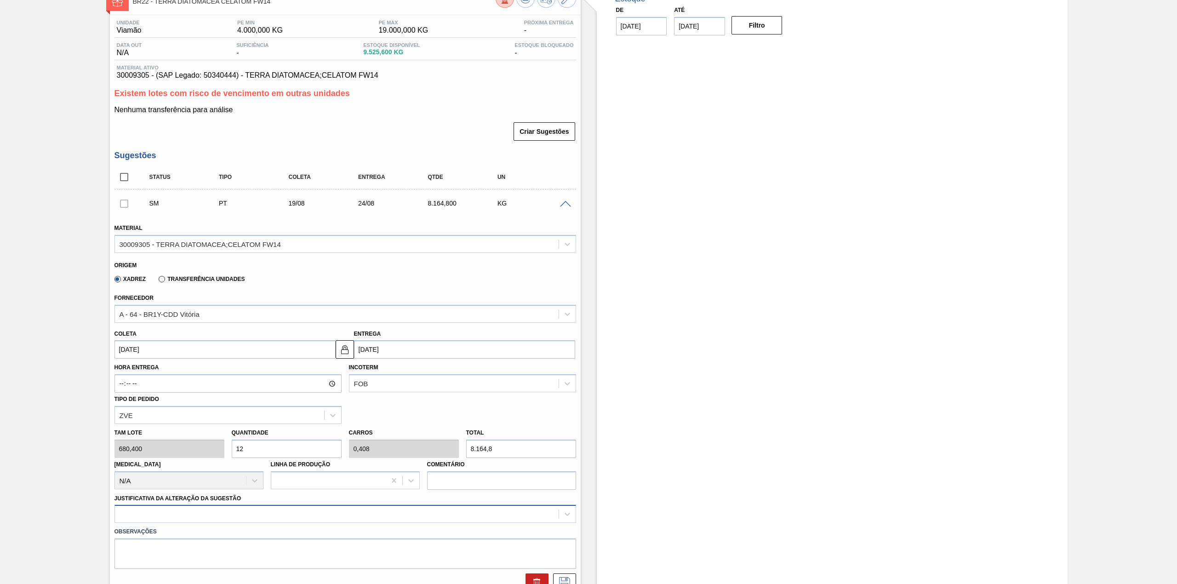
click at [168, 506] on div at bounding box center [345, 514] width 462 height 18
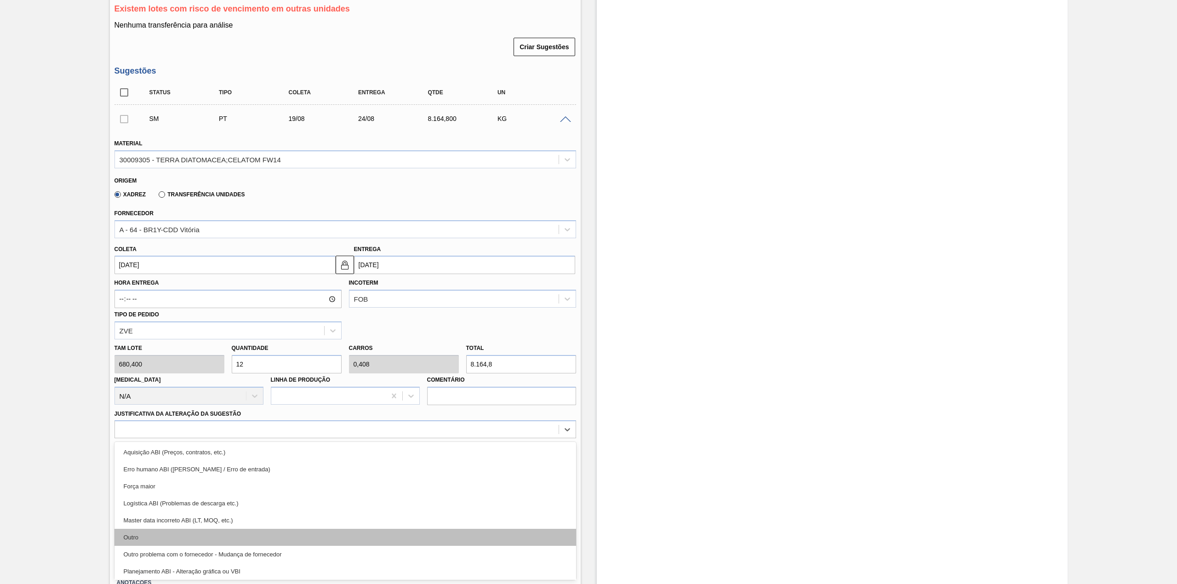
click at [164, 534] on div "Outro" at bounding box center [345, 537] width 462 height 17
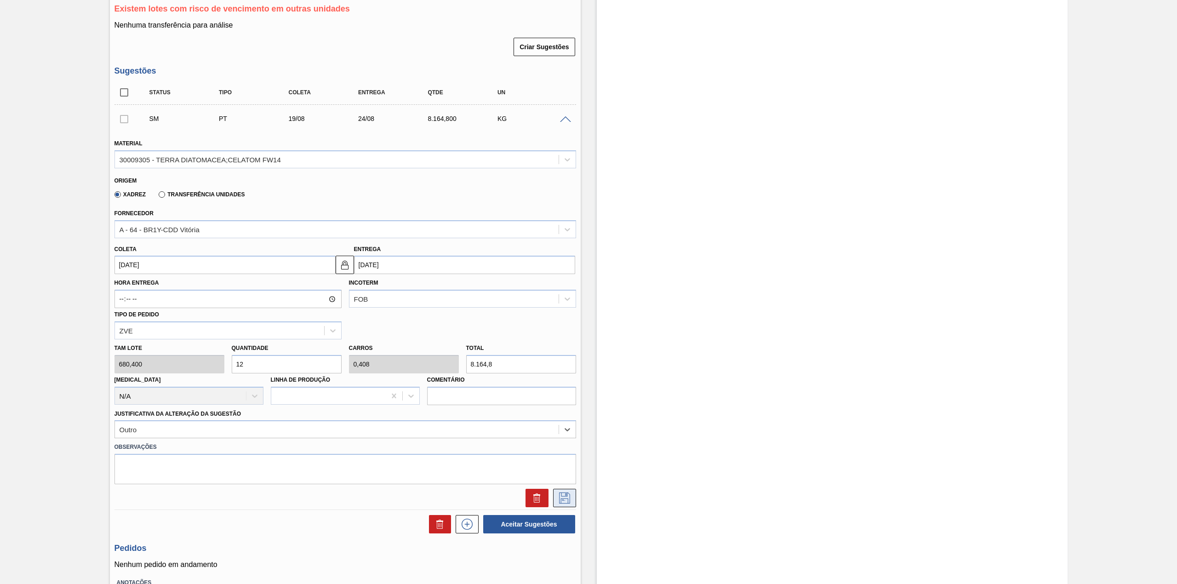
click at [572, 502] on button at bounding box center [564, 498] width 23 height 18
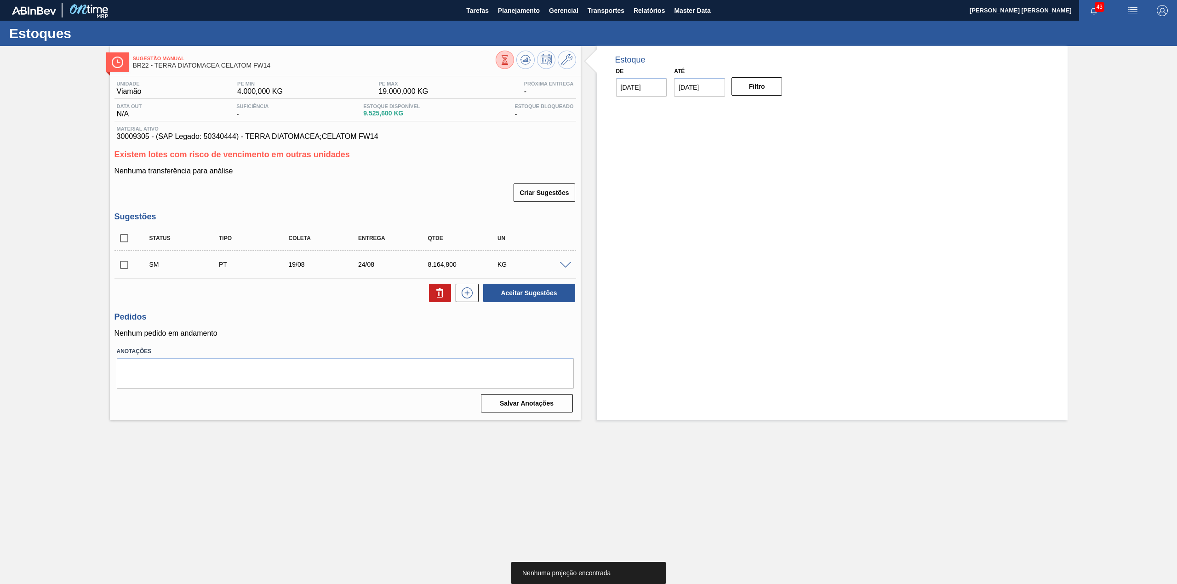
scroll to position [0, 0]
click at [116, 267] on input "checkbox" at bounding box center [123, 264] width 19 height 19
click at [558, 298] on button "Aceitar Sugestões" at bounding box center [529, 293] width 92 height 18
checkbox input "false"
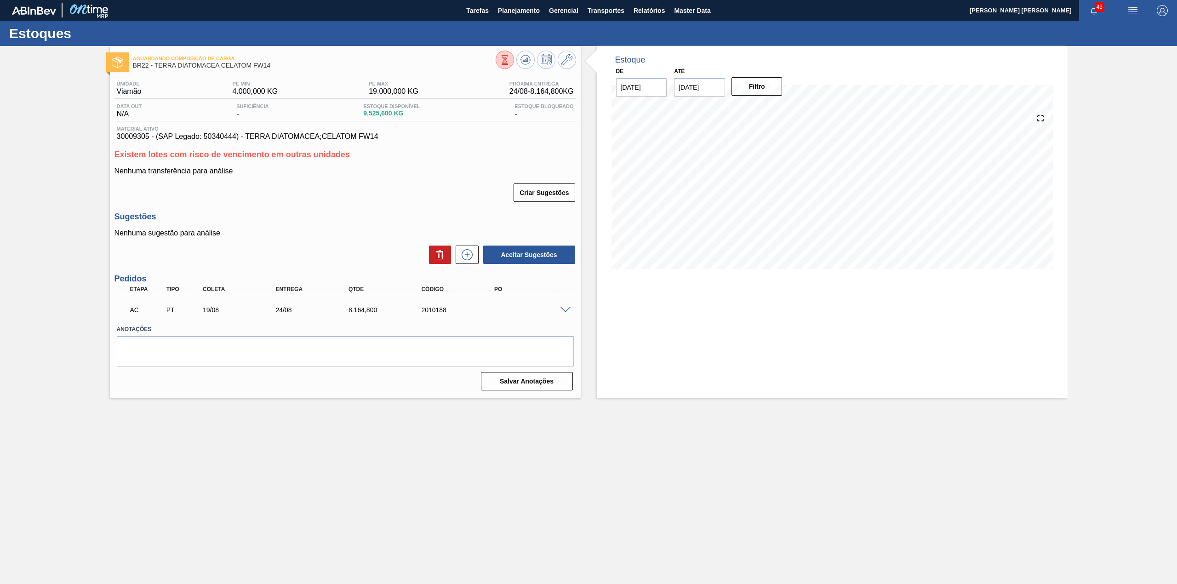
click at [563, 308] on span at bounding box center [565, 310] width 11 height 7
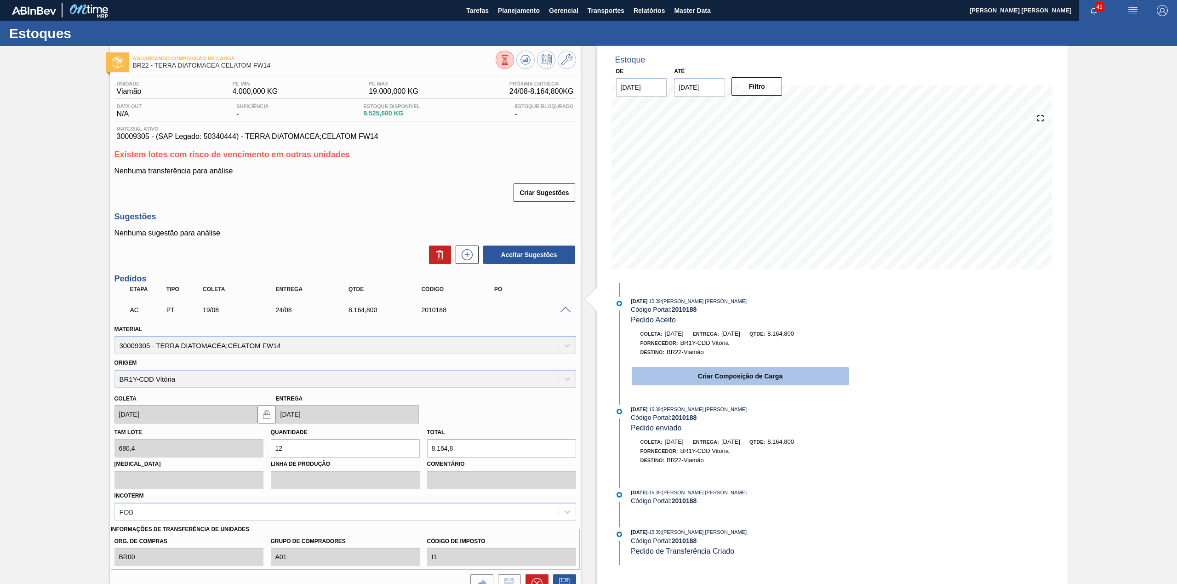
click at [685, 379] on button "Criar Composição de Carga" at bounding box center [740, 376] width 217 height 18
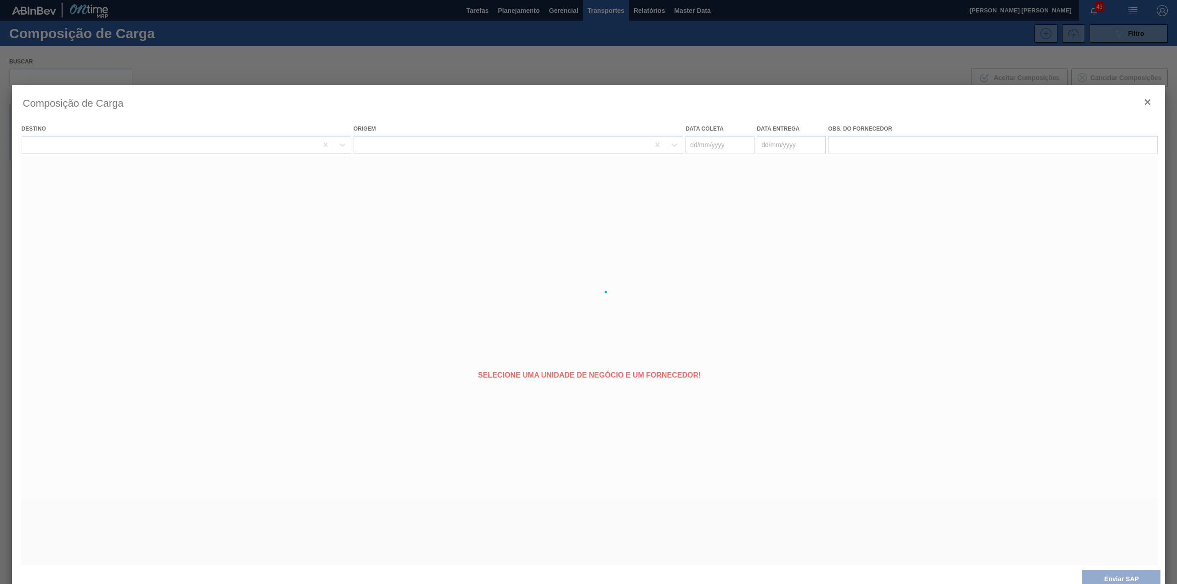
type coleta "19/08/2025"
type entrega "24/08/2025"
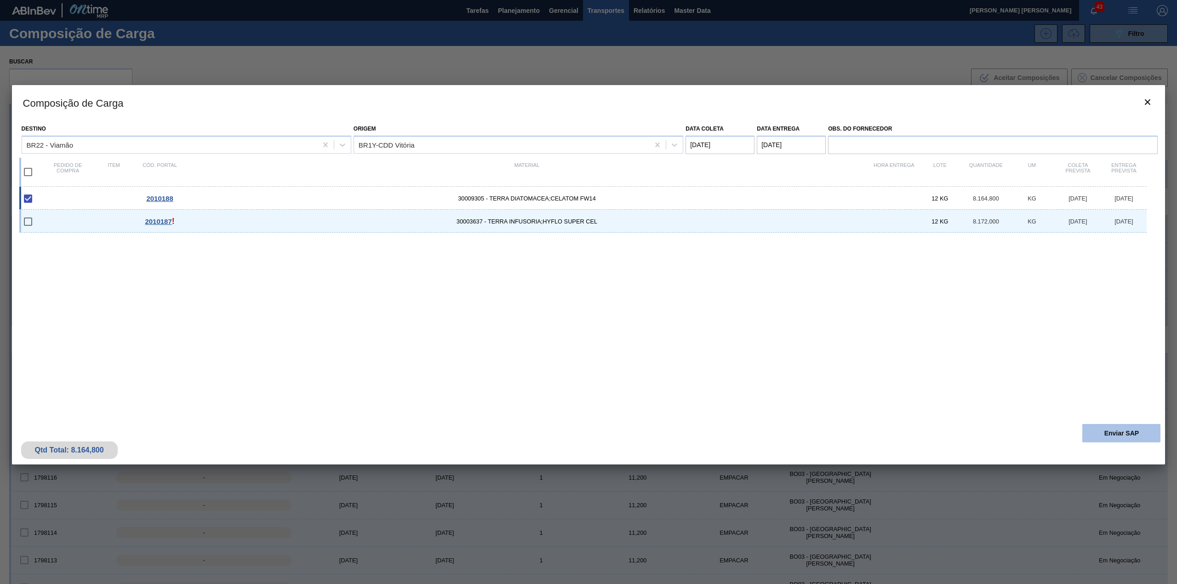
click at [1091, 428] on button "Enviar SAP" at bounding box center [1121, 433] width 78 height 18
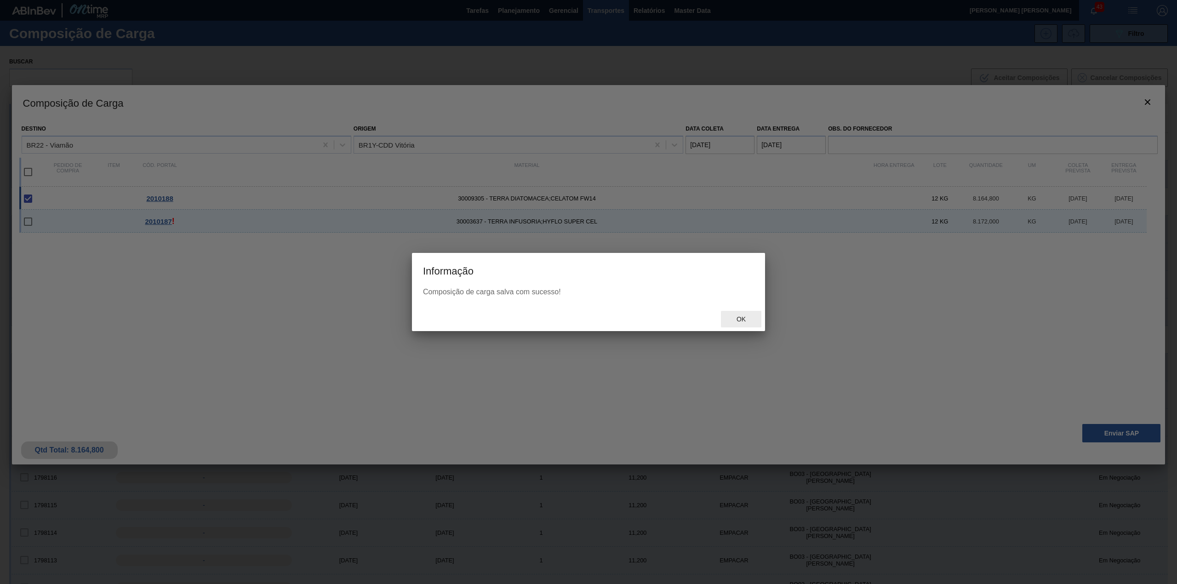
click at [737, 326] on div "Ok" at bounding box center [741, 319] width 40 height 17
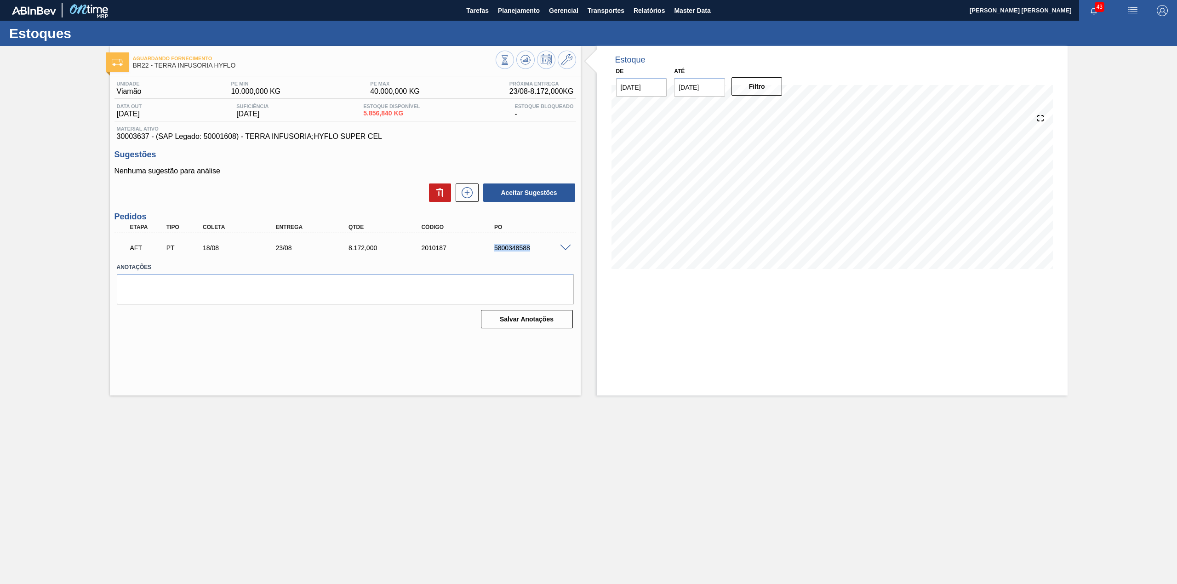
drag, startPoint x: 491, startPoint y: 247, endPoint x: 530, endPoint y: 253, distance: 39.0
click at [530, 253] on div "AFT PT 18/08 23/08 8.172,000 2010187 5800348588" at bounding box center [342, 247] width 437 height 18
copy div "5800348588"
click at [505, 254] on div "AFT PT 18/08 23/08 8.172,000 2010187 5800348588" at bounding box center [342, 247] width 437 height 18
drag, startPoint x: 489, startPoint y: 249, endPoint x: 530, endPoint y: 256, distance: 42.0
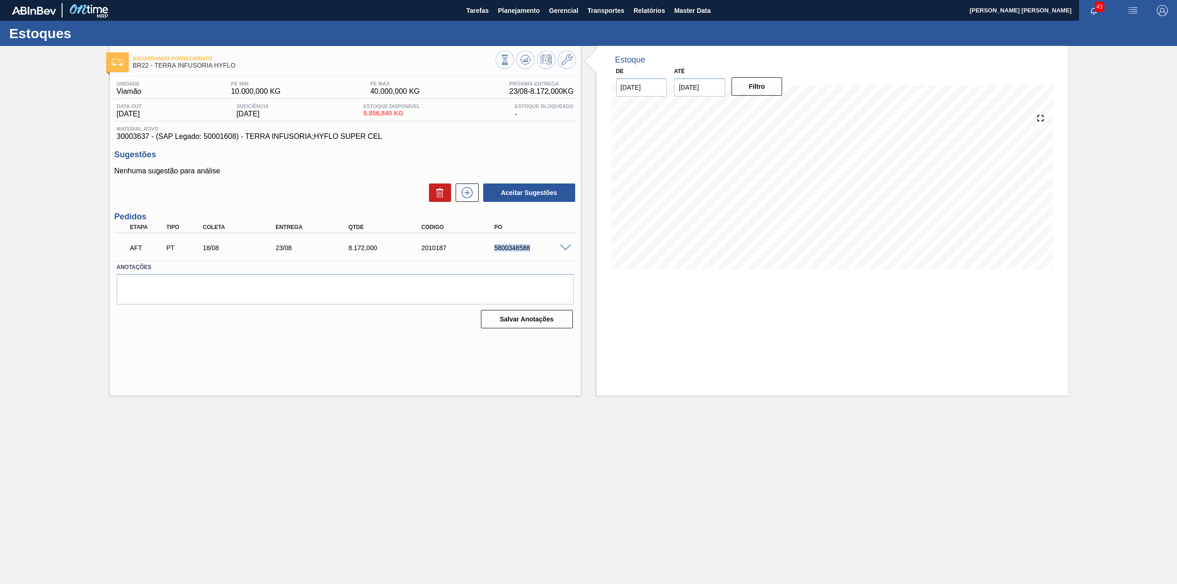
click at [530, 256] on div "AFT PT 18/08 23/08 8.172,000 2010187 5800348588" at bounding box center [342, 247] width 437 height 18
copy div "5800348588"
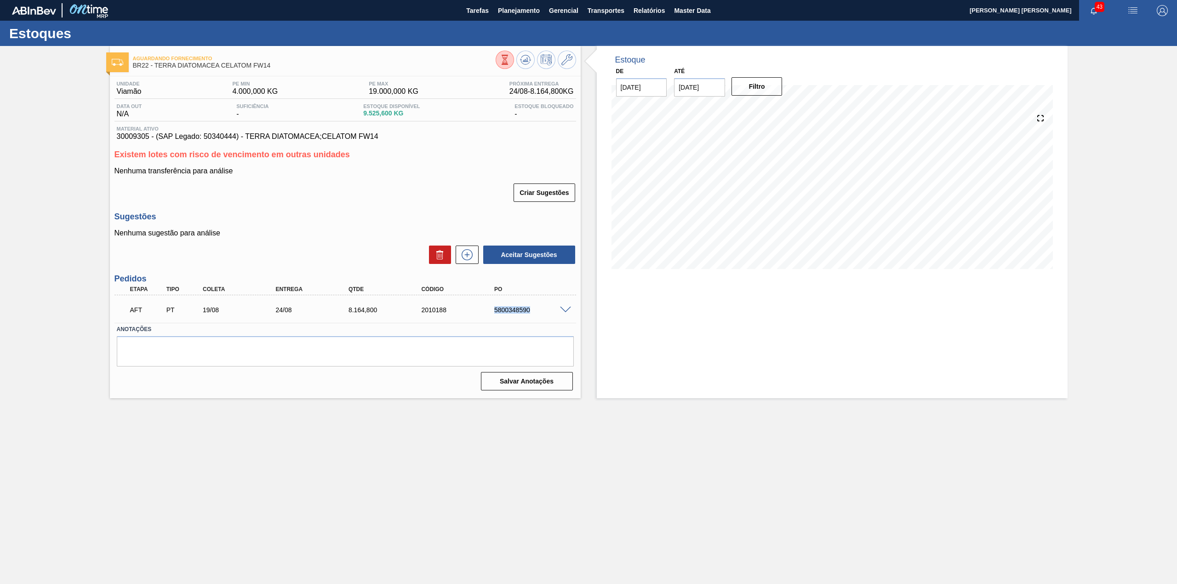
drag, startPoint x: 491, startPoint y: 312, endPoint x: 536, endPoint y: 312, distance: 44.6
click at [536, 312] on div "5800348590" at bounding box center [524, 309] width 73 height 7
copy div "5800348590"
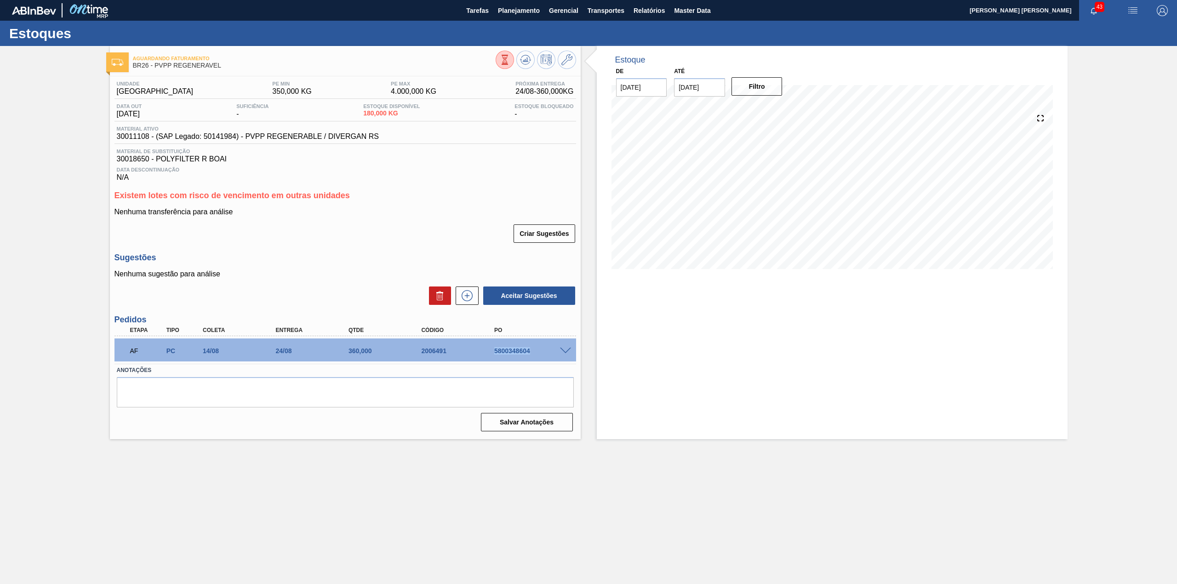
drag, startPoint x: 495, startPoint y: 352, endPoint x: 530, endPoint y: 359, distance: 36.7
click at [530, 359] on div "AF PC 14/08 24/08 360,000 2006491 5800348604" at bounding box center [342, 350] width 437 height 18
copy div "5800348604"
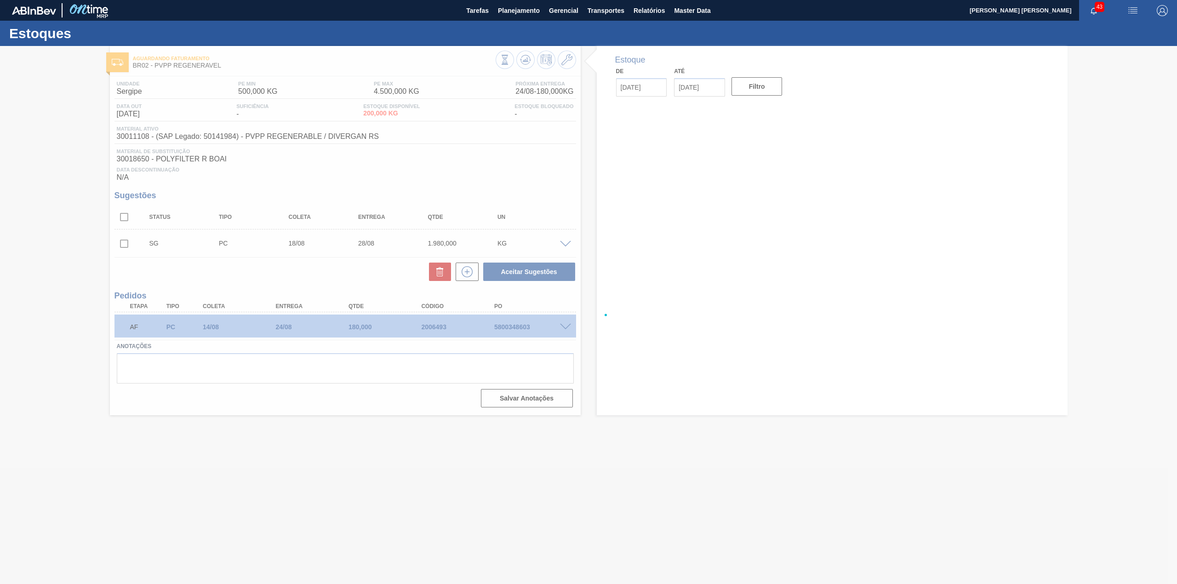
type input "[DATE]"
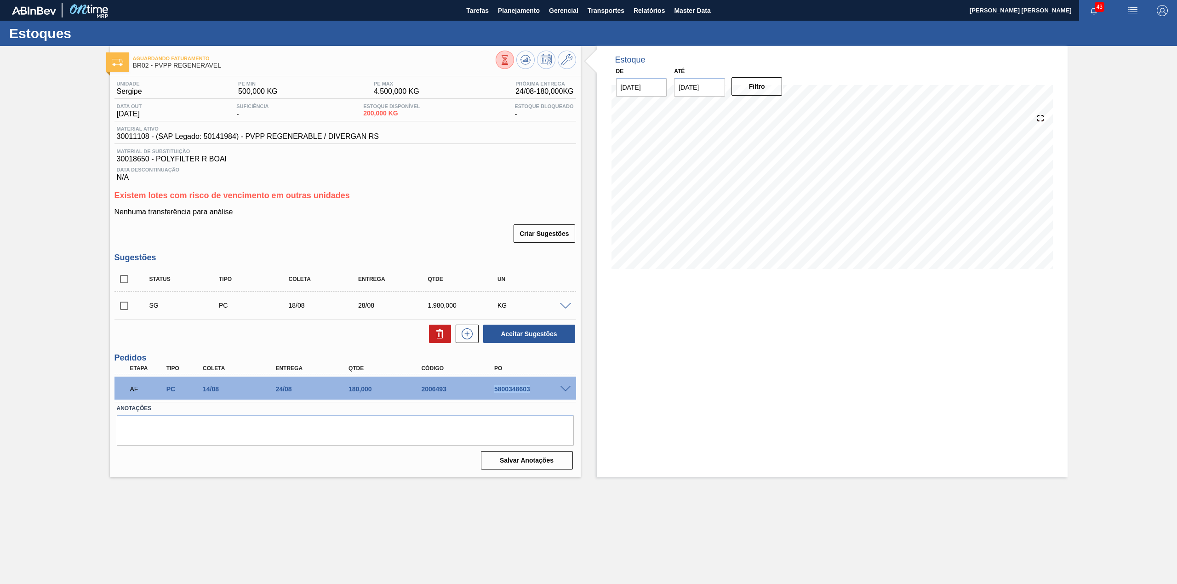
drag, startPoint x: 485, startPoint y: 392, endPoint x: 534, endPoint y: 395, distance: 48.4
click at [534, 395] on div "AF PC 14/08 24/08 180,000 2006493 5800348603" at bounding box center [342, 388] width 437 height 18
copy div "5800348603"
